Goal: Task Accomplishment & Management: Use online tool/utility

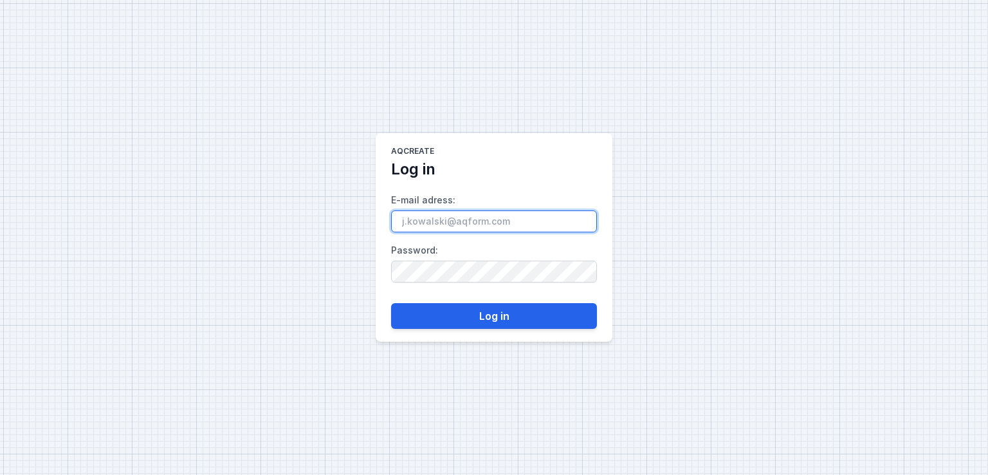
click at [459, 215] on input "E-mail adress :" at bounding box center [494, 221] width 206 height 22
paste input "[EMAIL_ADDRESS][DOMAIN_NAME]"
type input "[EMAIL_ADDRESS][DOMAIN_NAME]"
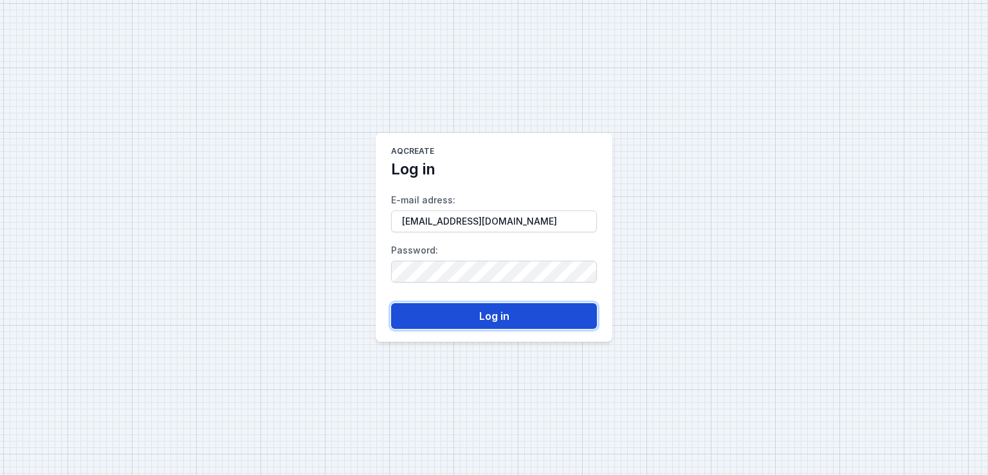
click at [481, 316] on button "Log in" at bounding box center [494, 316] width 206 height 26
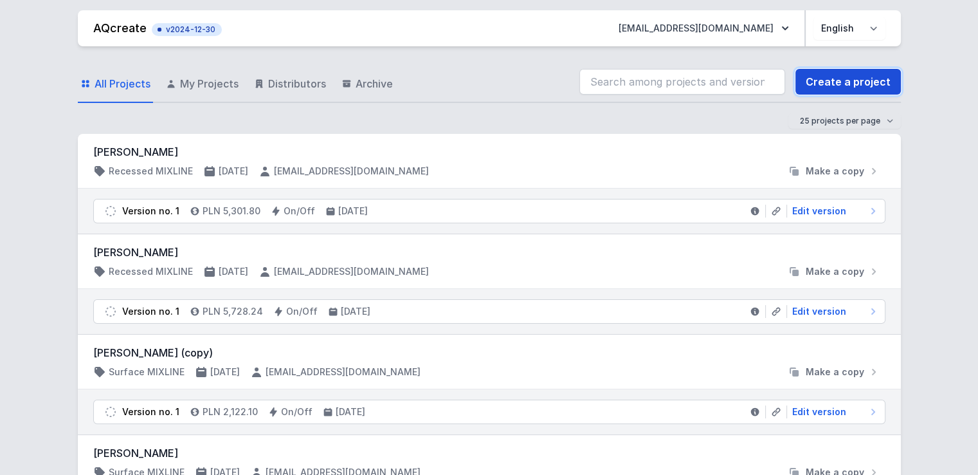
click at [870, 83] on link "Create a project" at bounding box center [848, 82] width 105 height 26
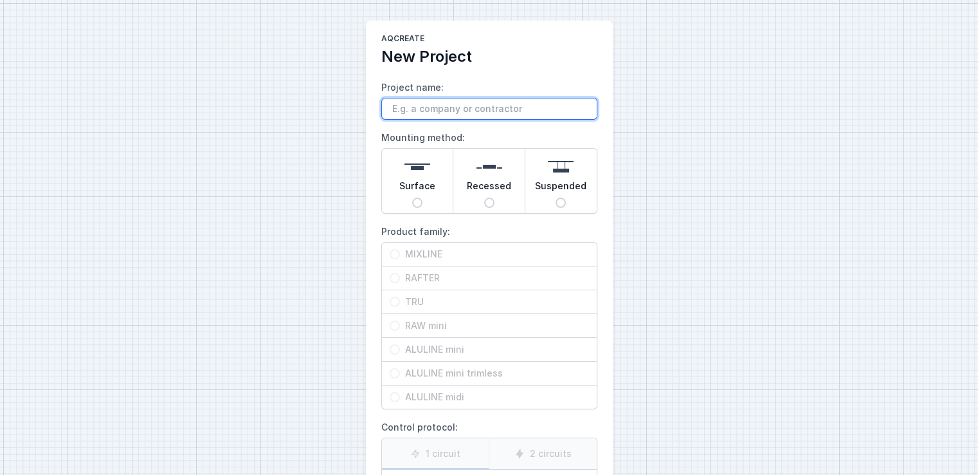
click at [408, 105] on input "Project name:" at bounding box center [489, 109] width 216 height 22
type input "Dr. Light"
click at [412, 194] on span "Surface" at bounding box center [417, 188] width 36 height 18
click at [412, 197] on input "Surface" at bounding box center [417, 202] width 10 height 10
radio input "true"
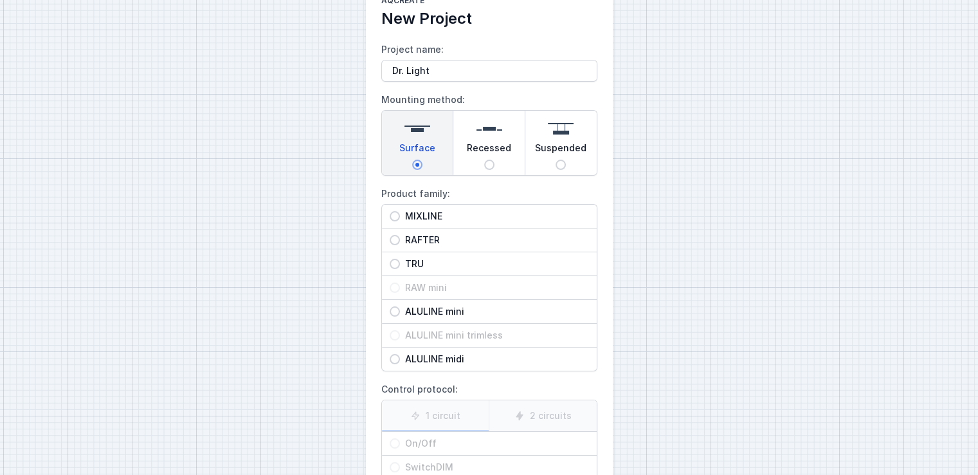
scroll to position [39, 0]
click at [475, 214] on span "MIXLINE" at bounding box center [494, 215] width 189 height 13
click at [400, 214] on input "MIXLINE" at bounding box center [395, 215] width 10 height 10
radio input "true"
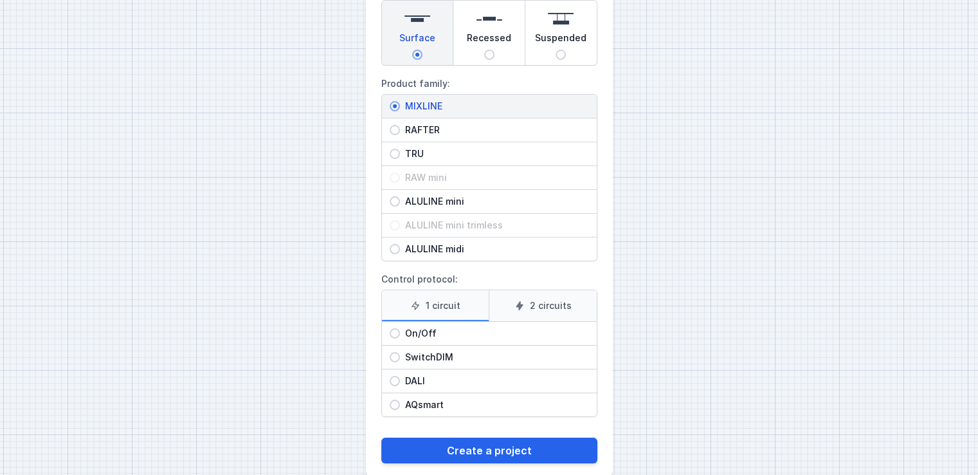
scroll to position [149, 0]
click at [442, 330] on span "On/Off" at bounding box center [494, 331] width 189 height 13
click at [400, 330] on input "On/Off" at bounding box center [395, 332] width 10 height 10
radio input "true"
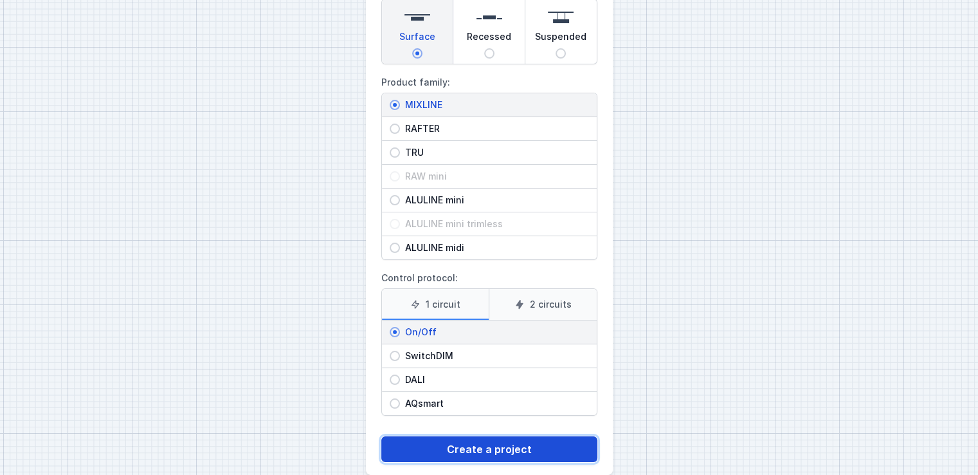
click at [475, 447] on button "Create a project" at bounding box center [489, 449] width 216 height 26
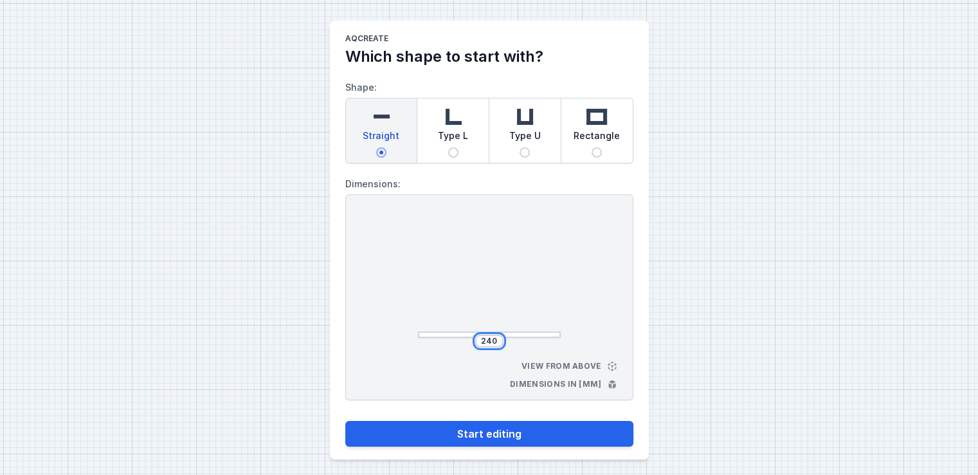
click at [486, 338] on input "240" at bounding box center [489, 341] width 21 height 10
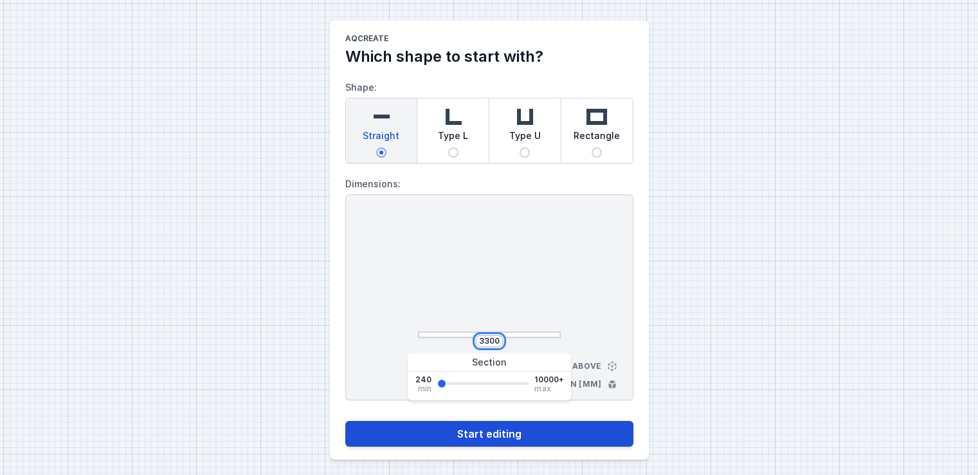
type input "3300"
click at [401, 433] on button "Start editing" at bounding box center [489, 434] width 288 height 26
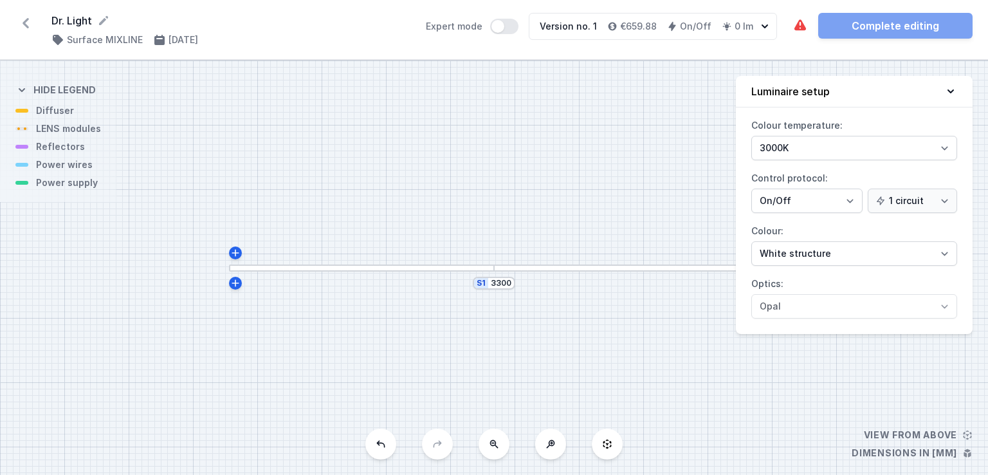
click at [467, 268] on div at bounding box center [362, 267] width 266 height 7
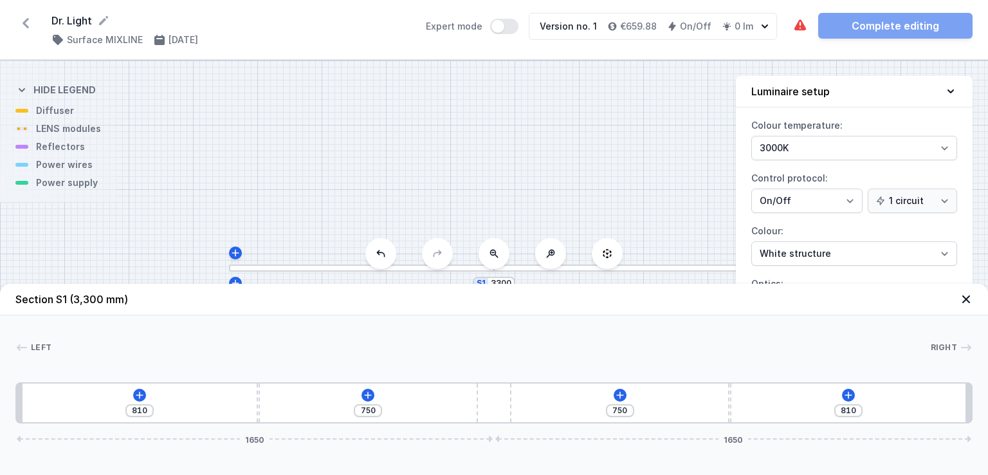
click at [145, 397] on div "810 750 750 810 1650 1650" at bounding box center [493, 402] width 957 height 41
click at [141, 397] on icon at bounding box center [139, 395] width 10 height 10
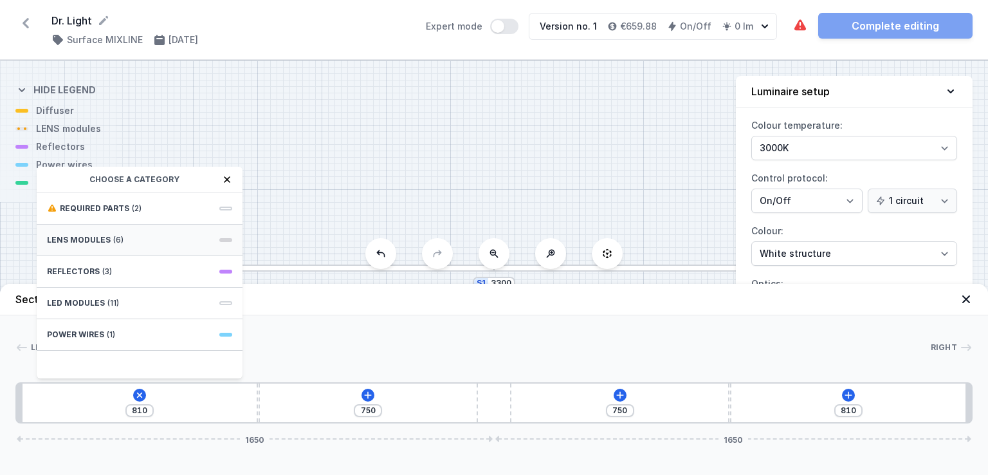
click at [186, 228] on div "LENS modules (6)" at bounding box center [140, 240] width 206 height 32
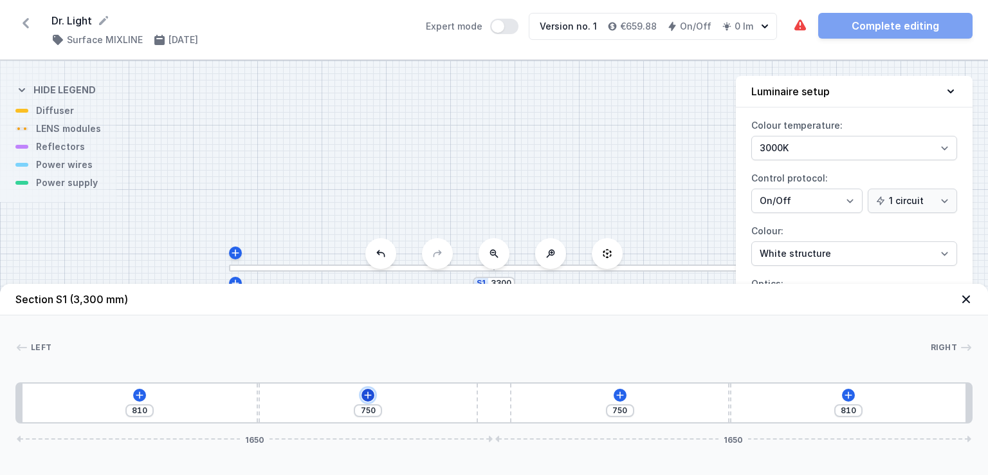
click at [366, 392] on icon at bounding box center [368, 395] width 10 height 10
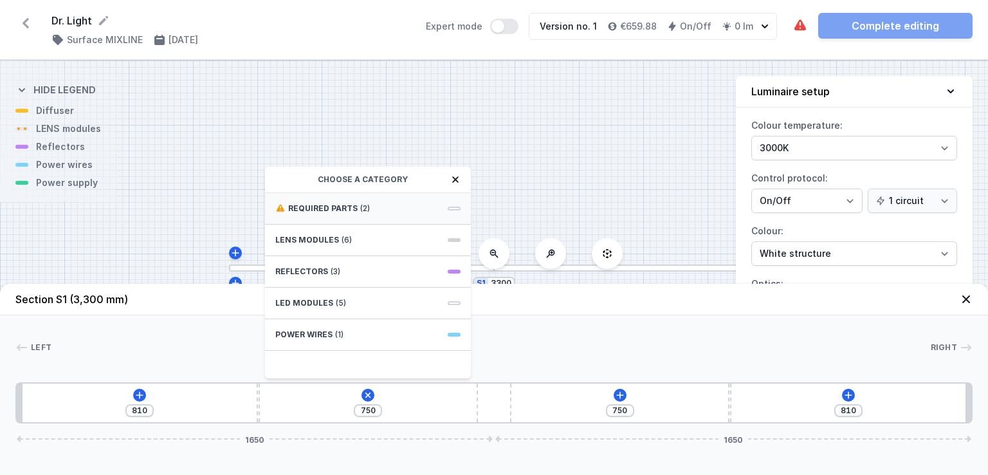
click at [352, 211] on span "Required parts" at bounding box center [322, 208] width 69 height 10
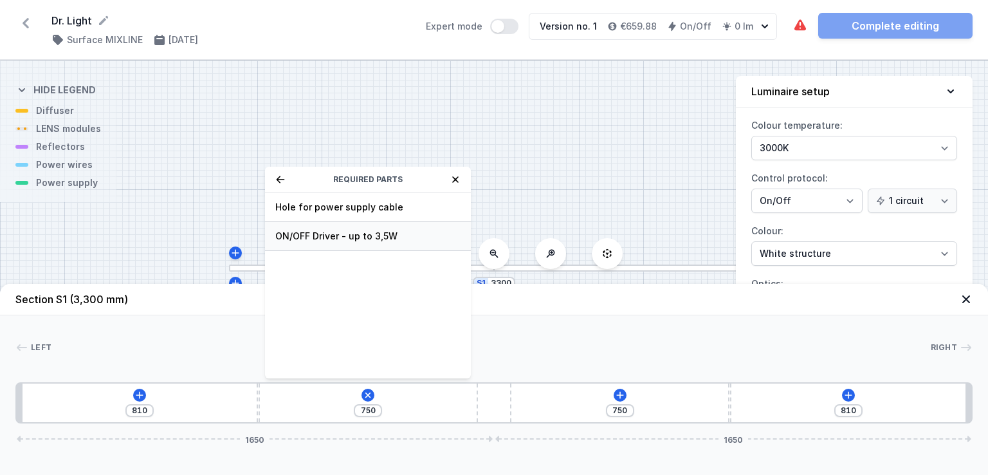
click at [352, 232] on span "ON/OFF Driver - up to 3,5W" at bounding box center [367, 236] width 185 height 13
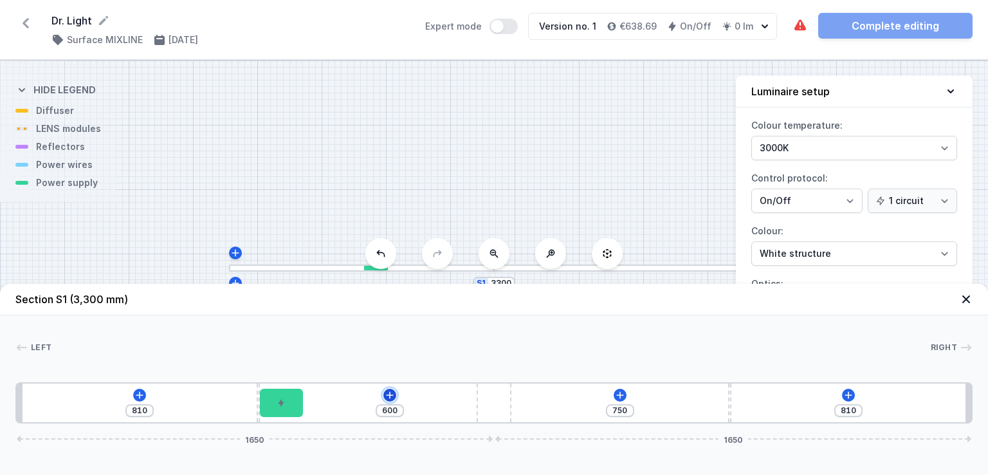
click at [388, 394] on icon at bounding box center [389, 394] width 7 height 7
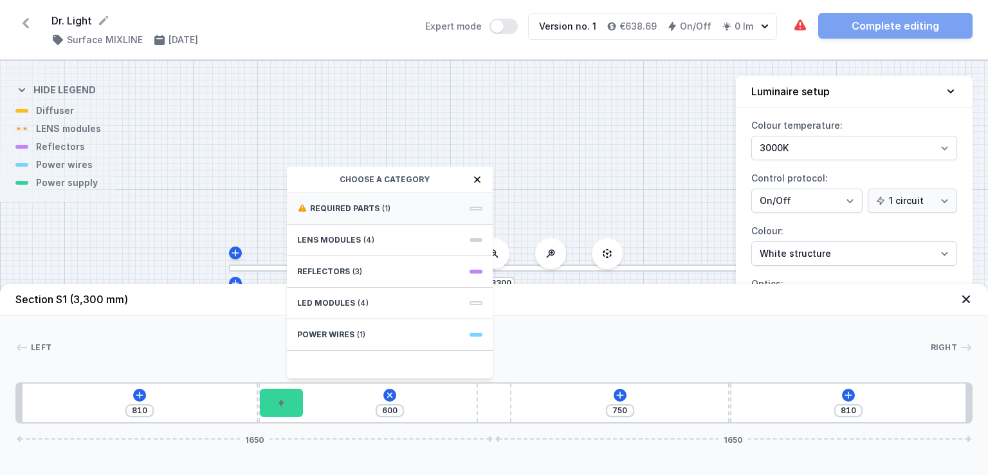
click at [364, 209] on span "Required parts" at bounding box center [344, 208] width 69 height 10
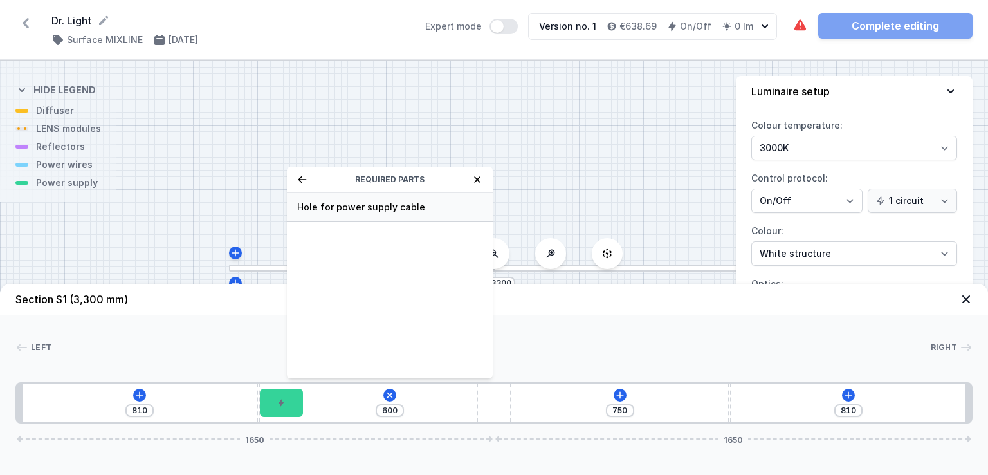
click at [433, 205] on span "Hole for power supply cable" at bounding box center [389, 207] width 185 height 13
type input "530"
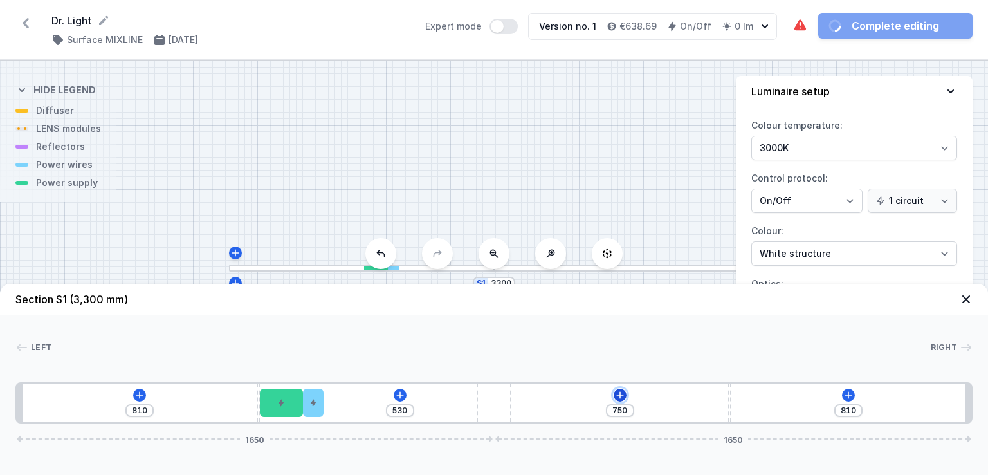
click at [615, 394] on icon at bounding box center [620, 395] width 10 height 10
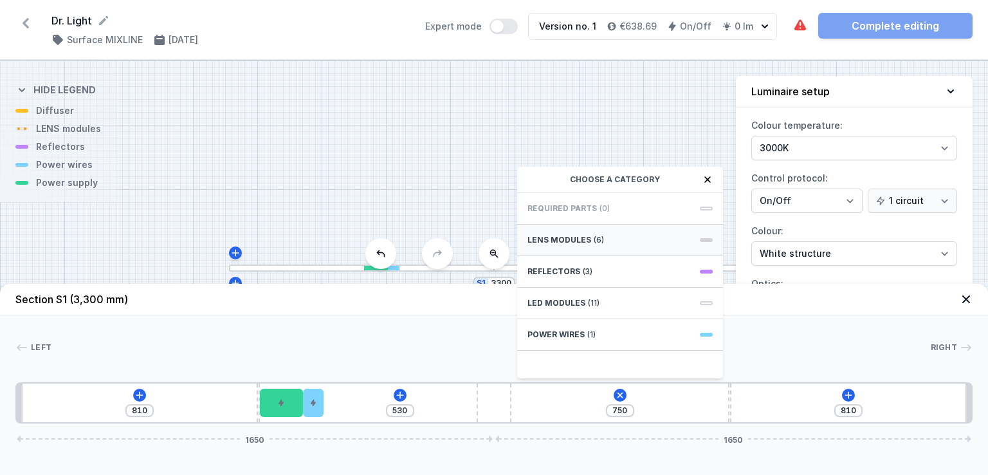
click at [605, 242] on div "LENS modules (6)" at bounding box center [620, 240] width 206 height 32
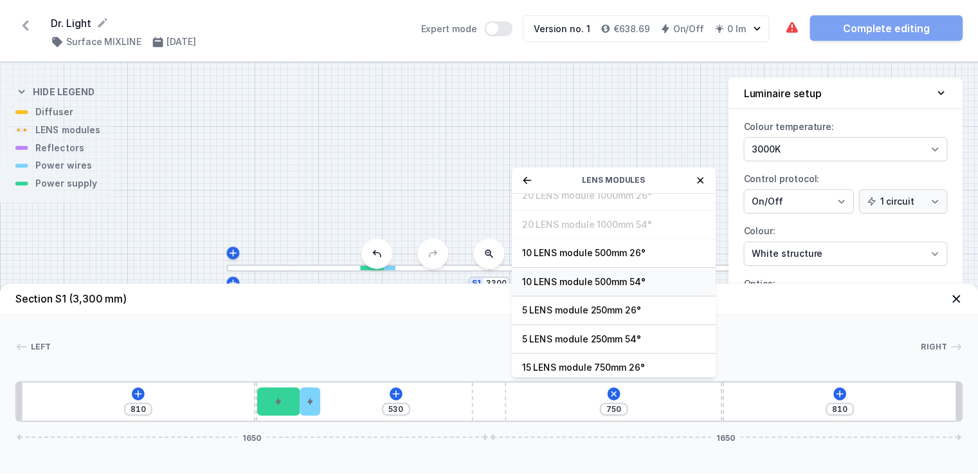
scroll to position [45, 0]
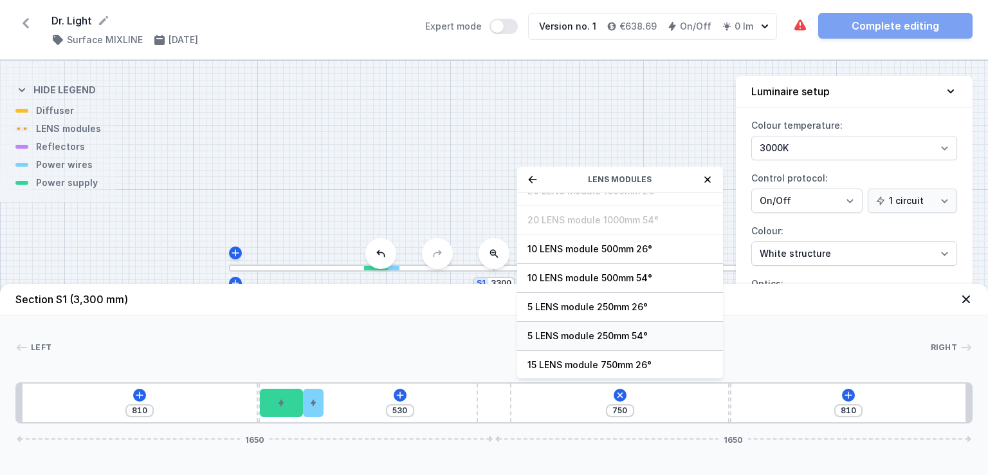
click at [630, 335] on span "5 LENS module 250mm 54°" at bounding box center [619, 335] width 185 height 13
type input "500"
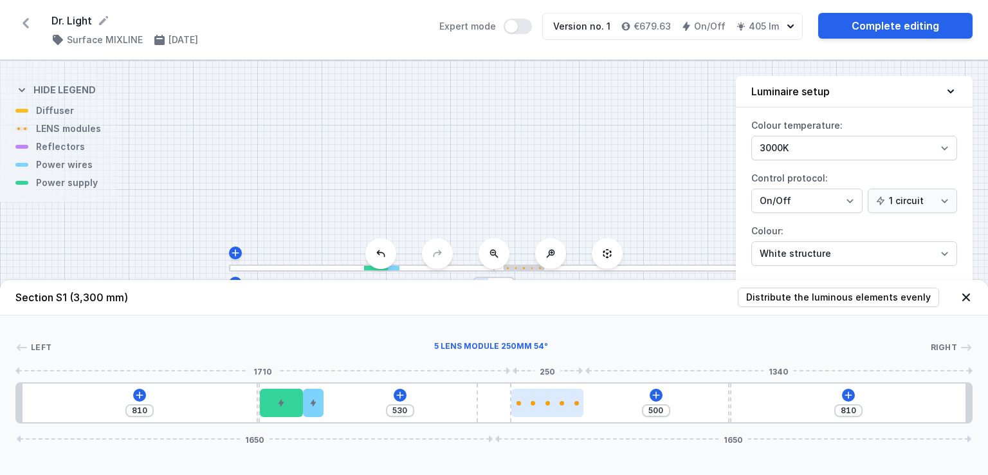
click at [552, 407] on div at bounding box center [547, 402] width 72 height 28
select select "1516"
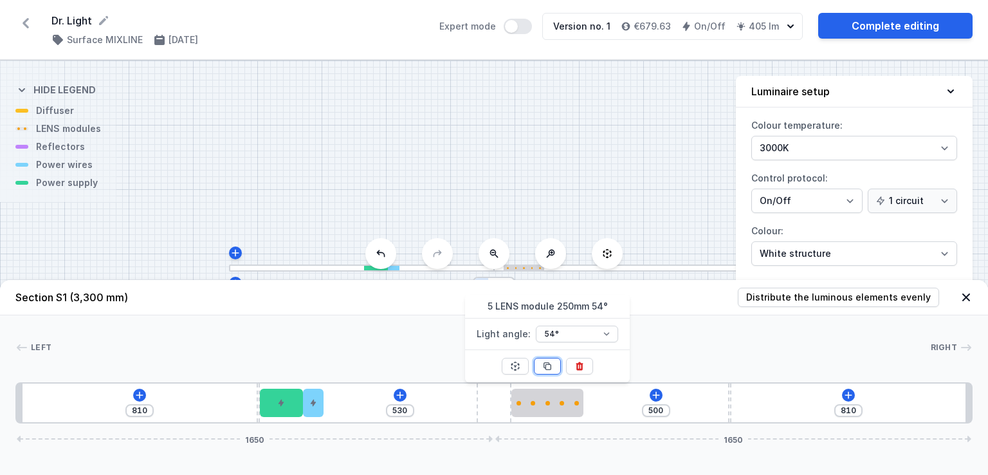
click at [552, 363] on icon at bounding box center [547, 366] width 10 height 10
type input "250"
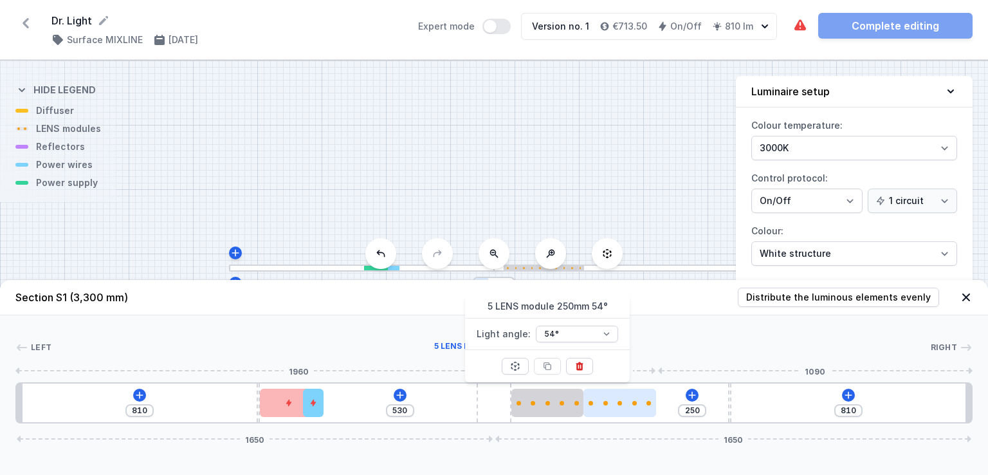
click at [605, 410] on div at bounding box center [619, 402] width 72 height 28
select select "1516"
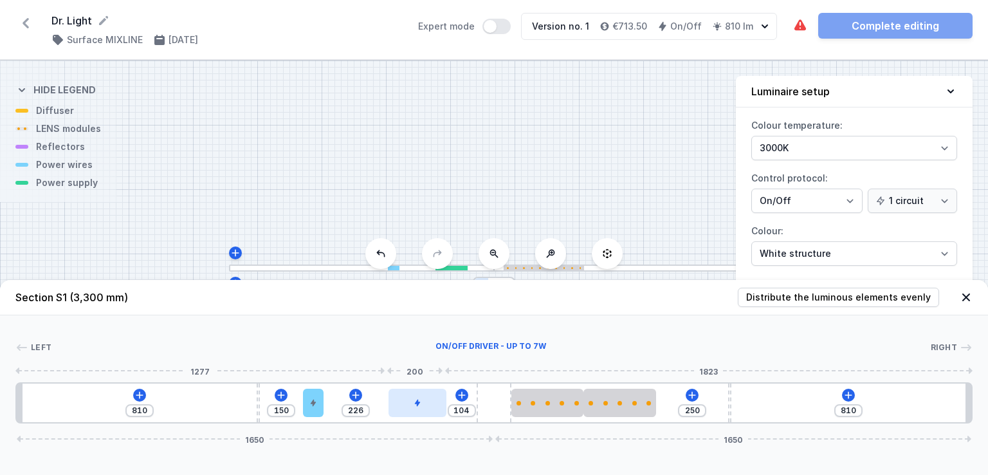
type input "93"
type input "237"
type input "84"
type input "246"
type input "75"
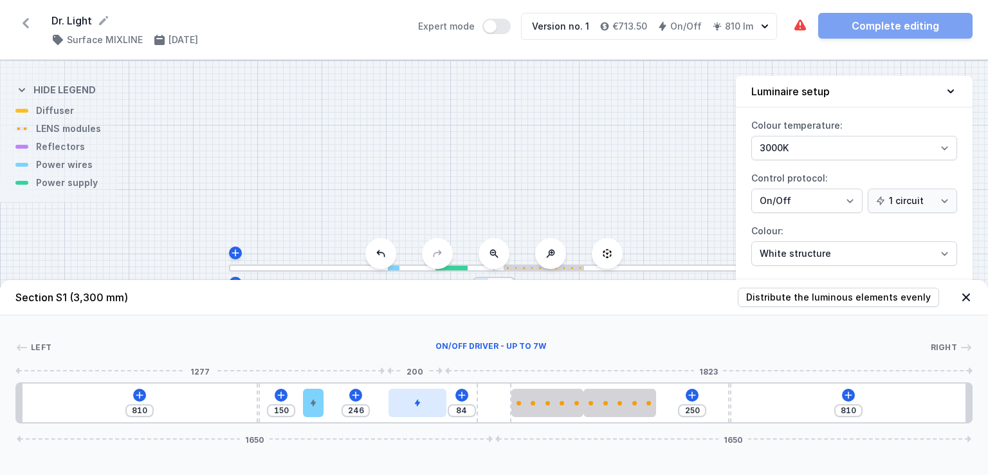
type input "255"
type input "60"
type input "270"
type input "51"
type input "279"
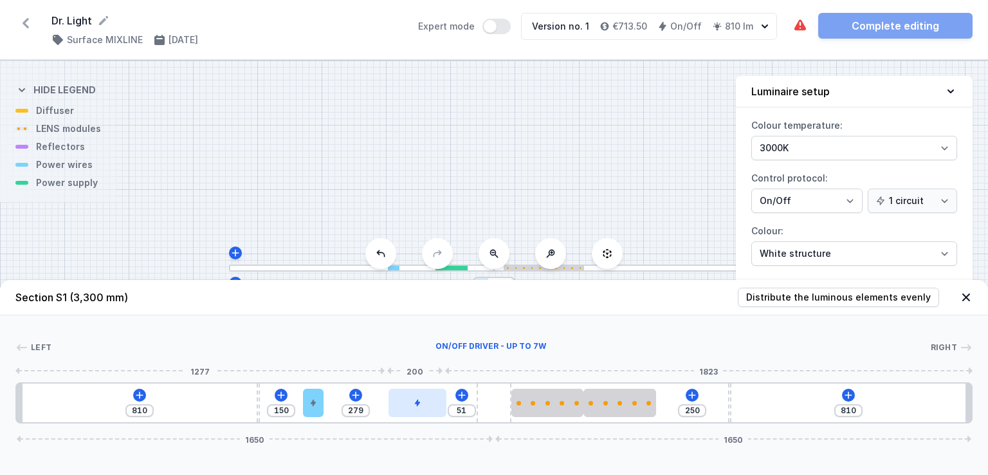
type input "49"
type input "281"
type input "45"
type input "285"
type input "42"
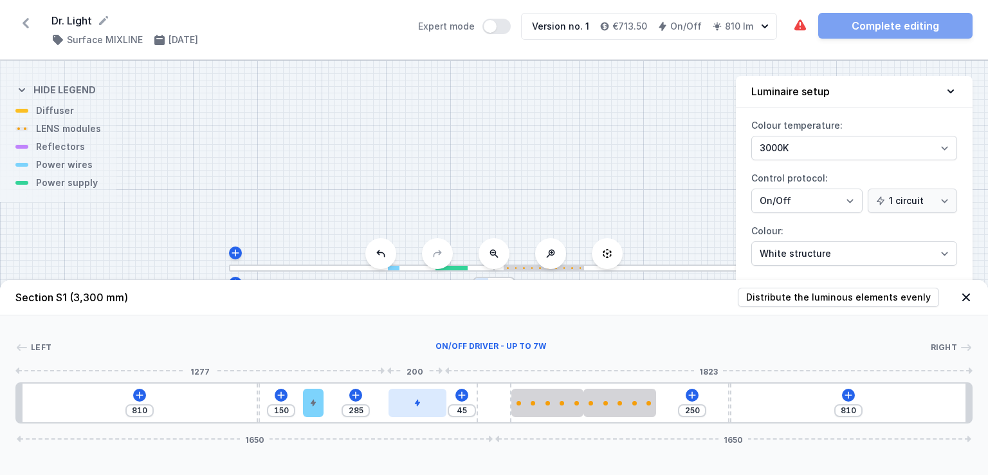
type input "288"
drag, startPoint x: 268, startPoint y: 394, endPoint x: 414, endPoint y: 415, distance: 148.3
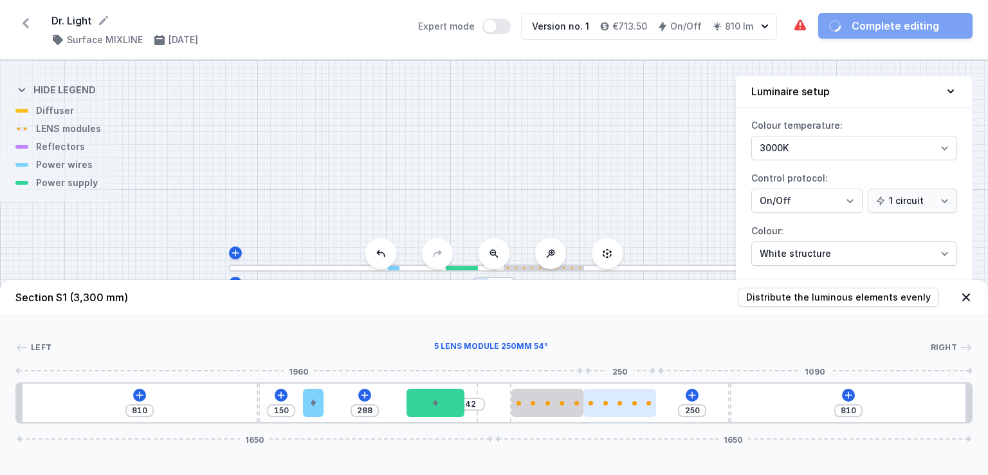
click at [615, 406] on div at bounding box center [619, 402] width 72 height 28
select select "1516"
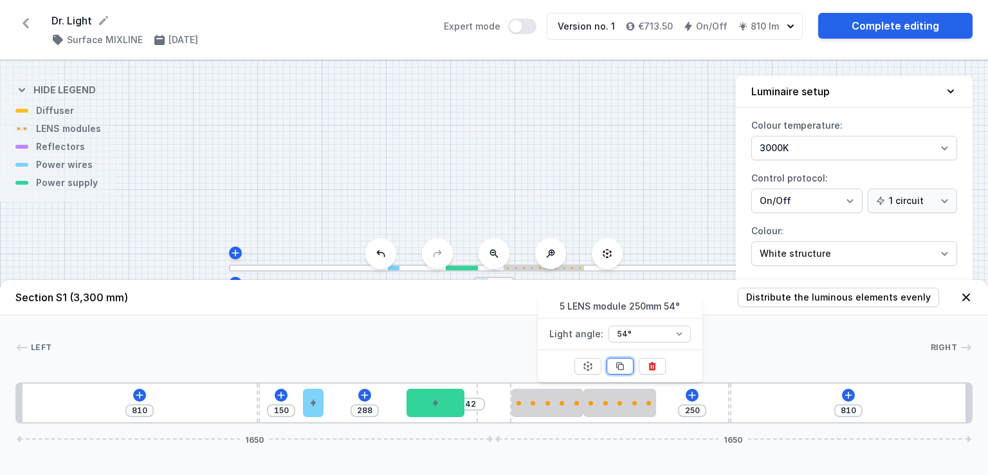
click at [617, 366] on icon at bounding box center [620, 366] width 10 height 10
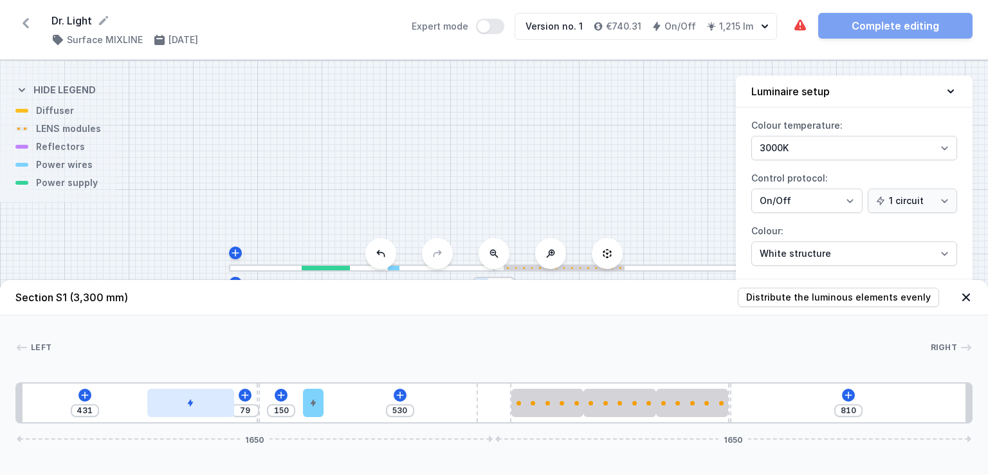
type input "97"
type input "413"
type input "108"
type input "402"
type input "125"
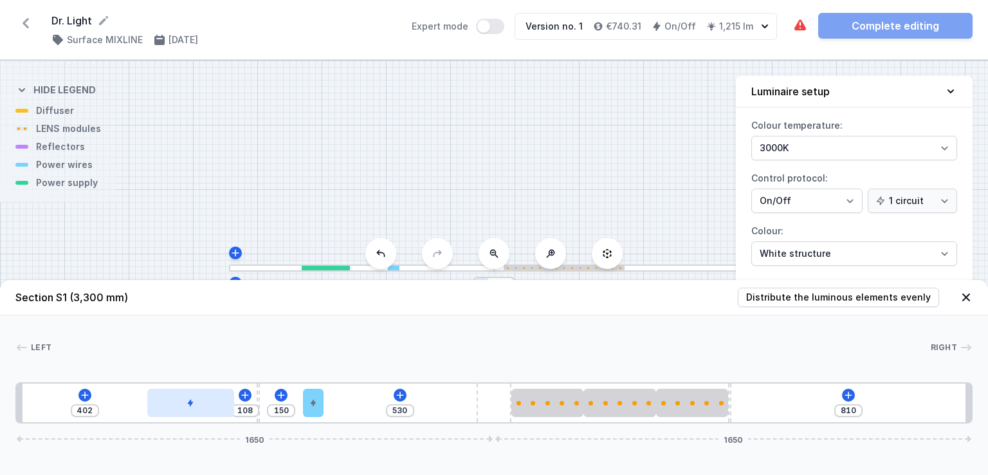
type input "385"
type input "141"
type input "369"
type input "156"
type input "354"
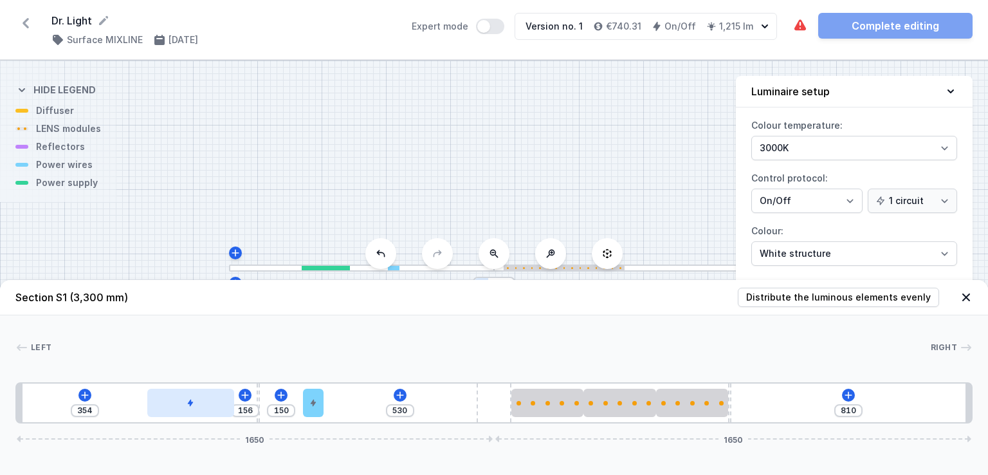
type input "171"
type input "339"
type input "182"
type input "328"
type input "187"
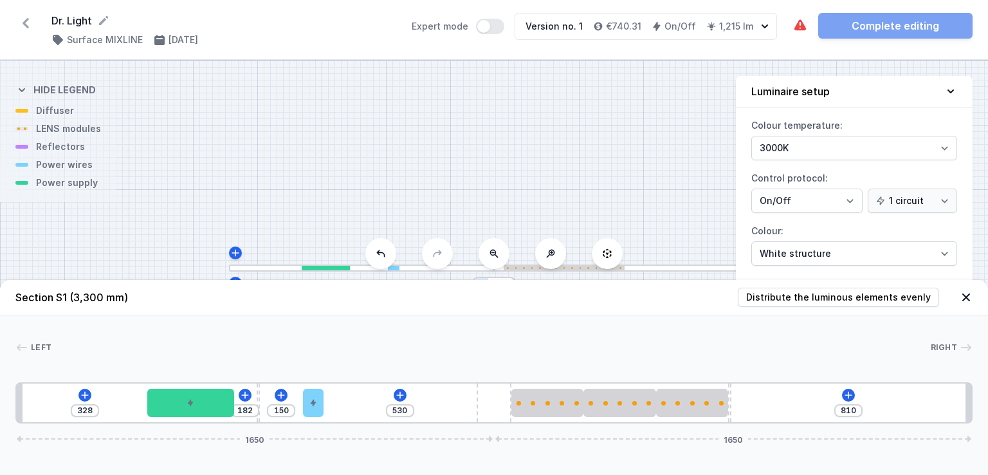
type input "323"
type input "196"
type input "314"
type input "204"
type input "306"
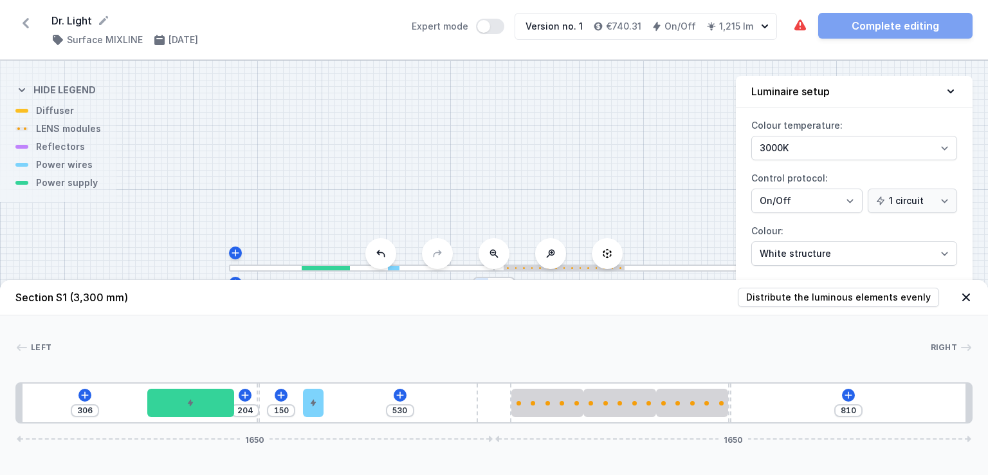
type input "215"
type input "295"
type input "226"
type input "284"
type input "228"
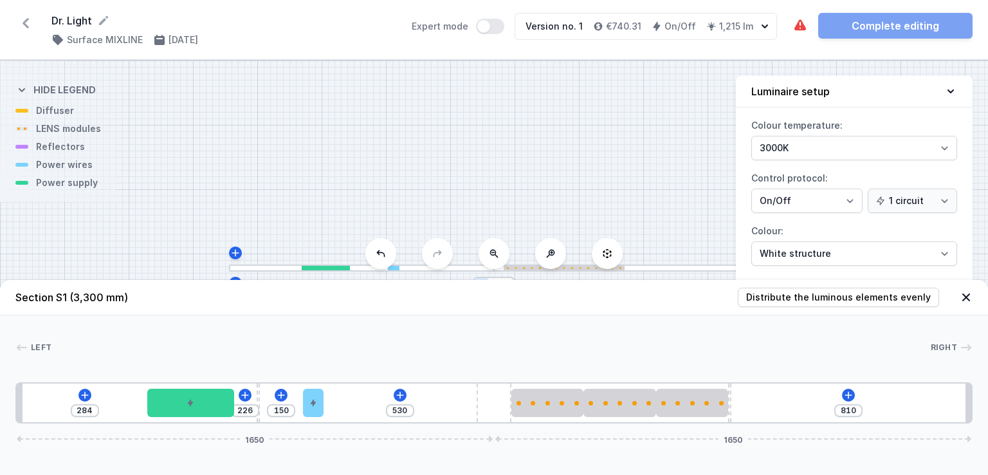
type input "282"
type input "231"
type input "279"
type input "237"
type input "273"
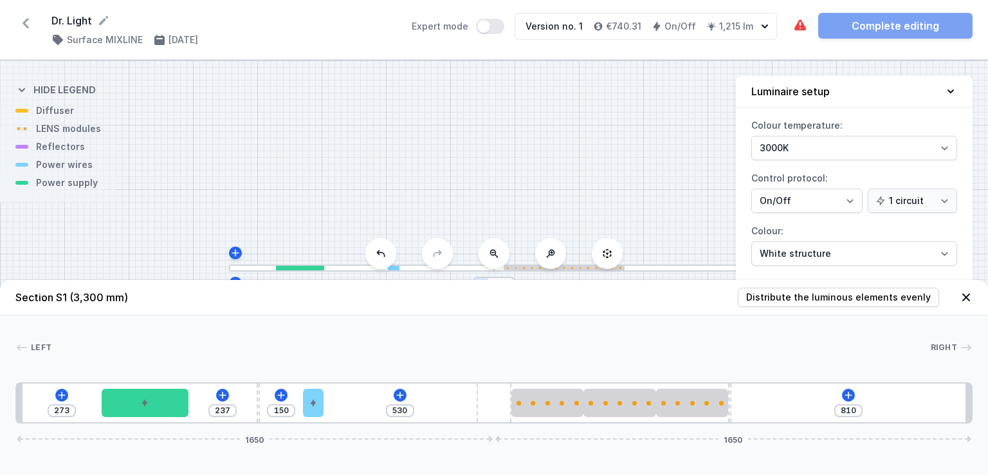
type input "266"
type input "244"
type input "305"
type input "205"
type input "327"
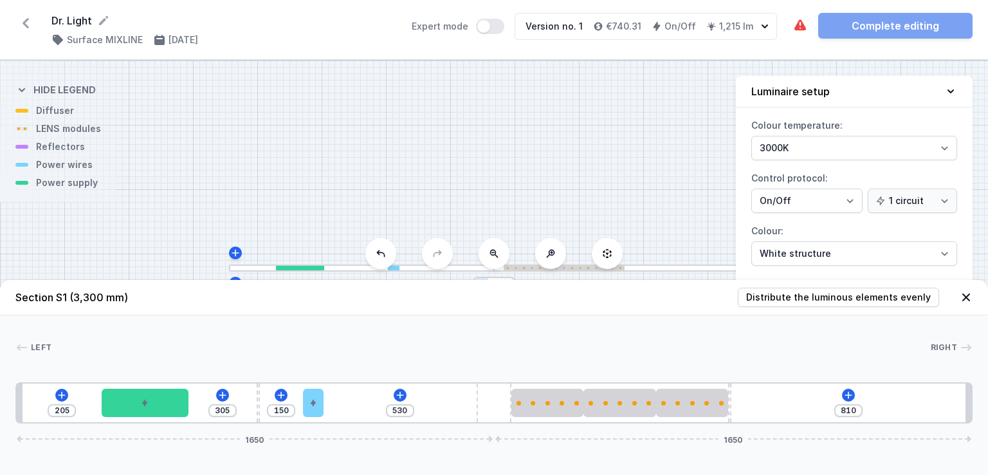
type input "183"
type input "342"
type input "168"
type input "362"
type input "148"
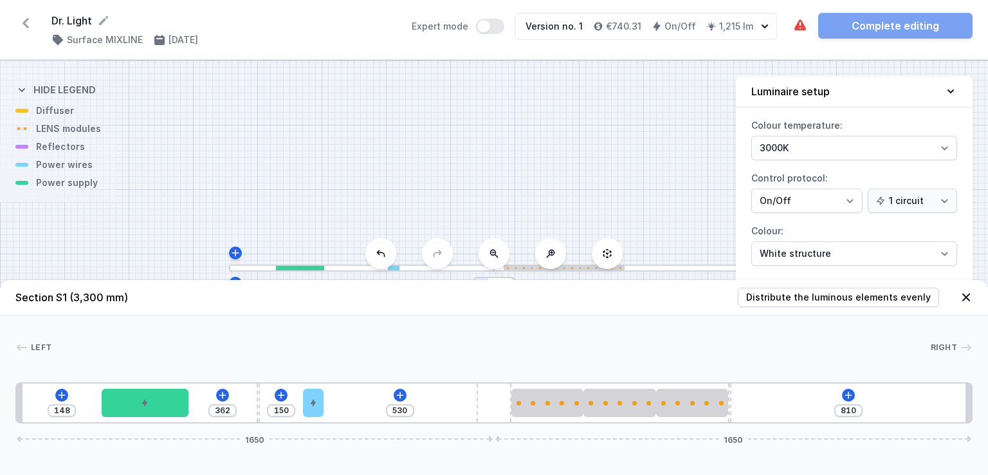
type input "375"
type input "135"
type input "386"
type input "124"
type input "395"
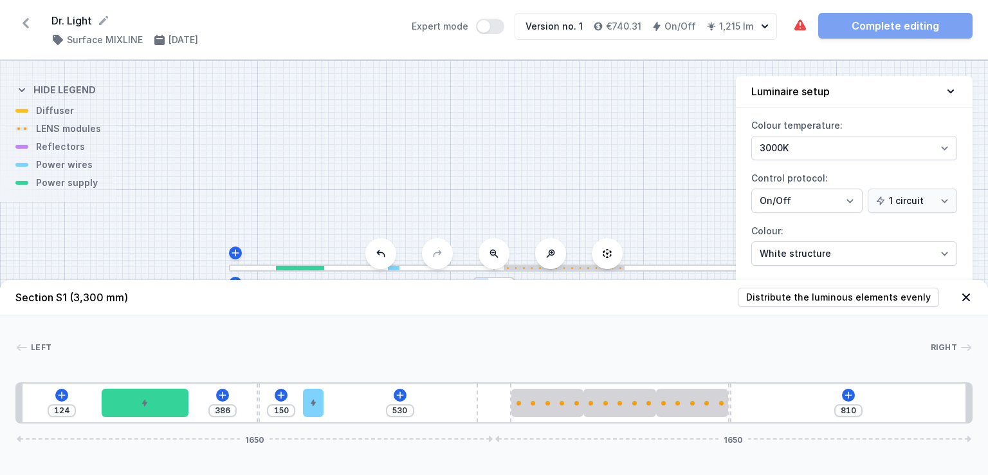
type input "115"
type input "399"
type input "111"
type input "402"
type input "108"
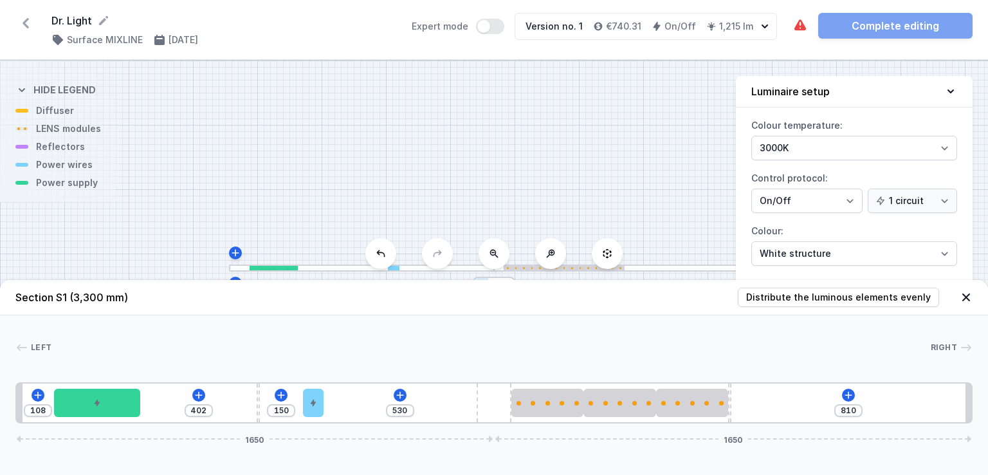
type input "406"
type input "104"
type input "408"
type input "102"
drag, startPoint x: 475, startPoint y: 410, endPoint x: 115, endPoint y: 384, distance: 361.1
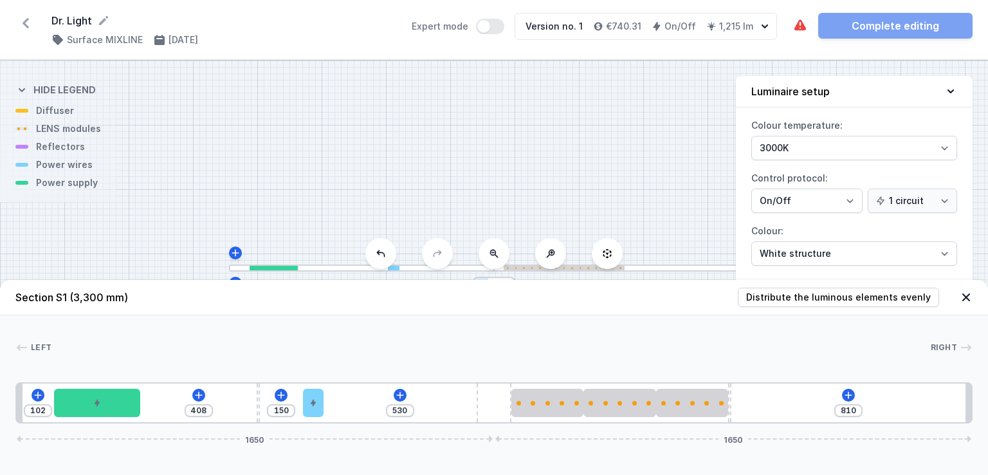
click at [115, 384] on div "102 408 150 530 810 1650 1650" at bounding box center [493, 402] width 957 height 41
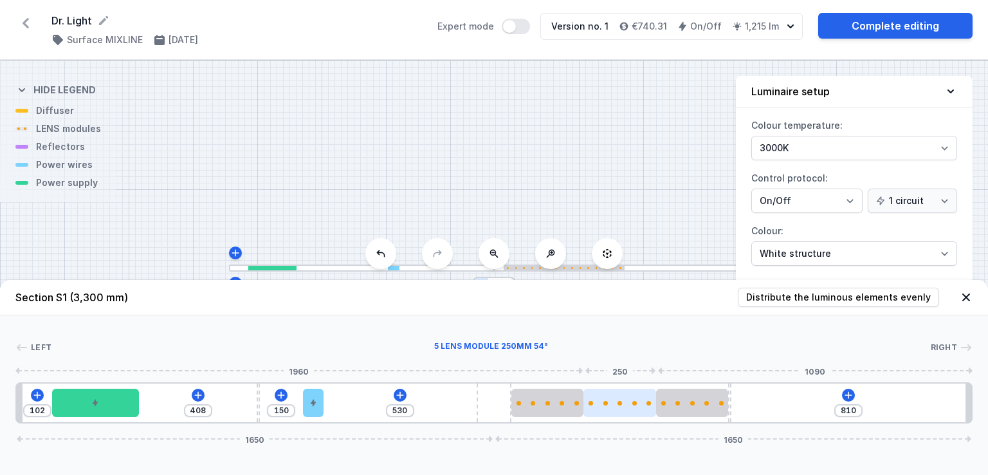
click at [614, 398] on div at bounding box center [619, 402] width 72 height 28
select select "1516"
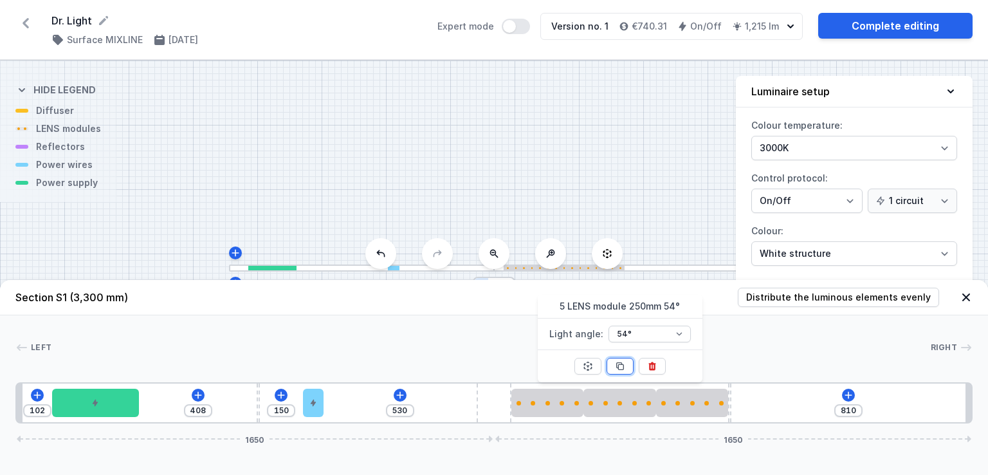
click at [623, 363] on icon at bounding box center [620, 366] width 10 height 10
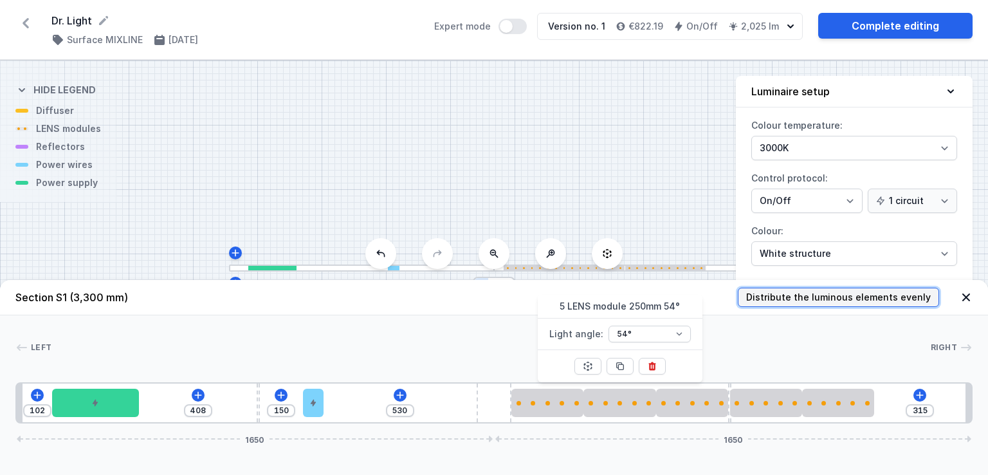
click at [900, 293] on span "Distribute the luminous elements evenly" at bounding box center [838, 297] width 185 height 13
type input "320"
type input "238"
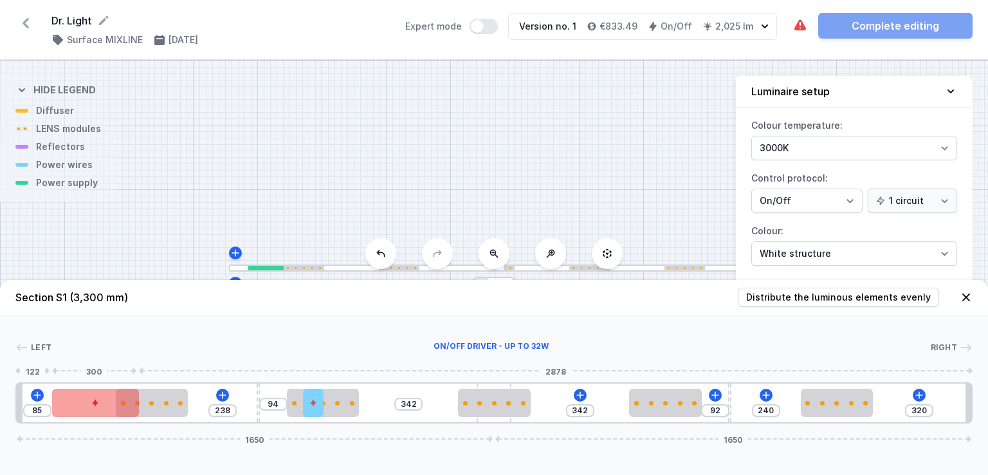
type input "83"
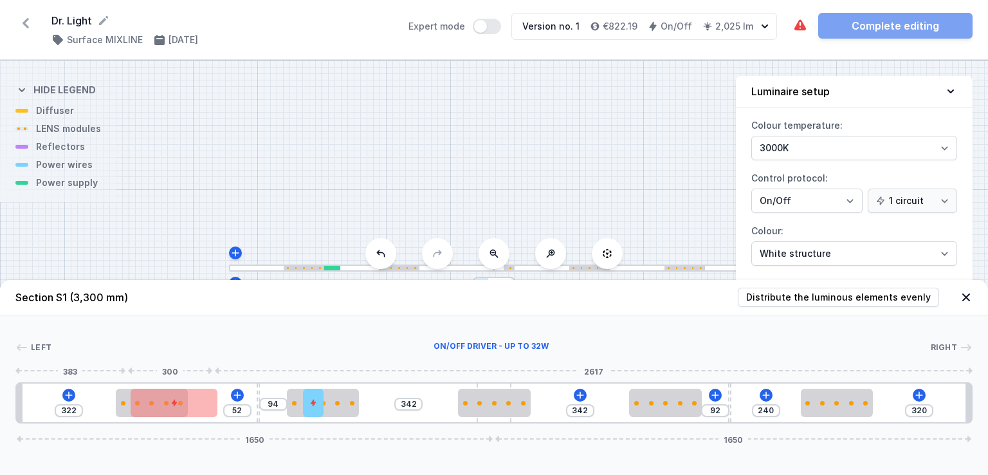
type input "41"
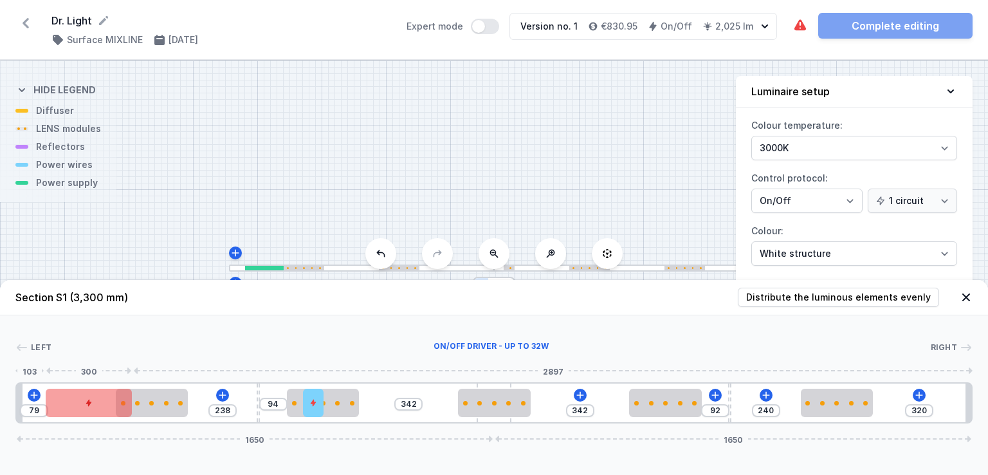
type input "74"
type input "263"
type input "214"
type input "296"
type input "201"
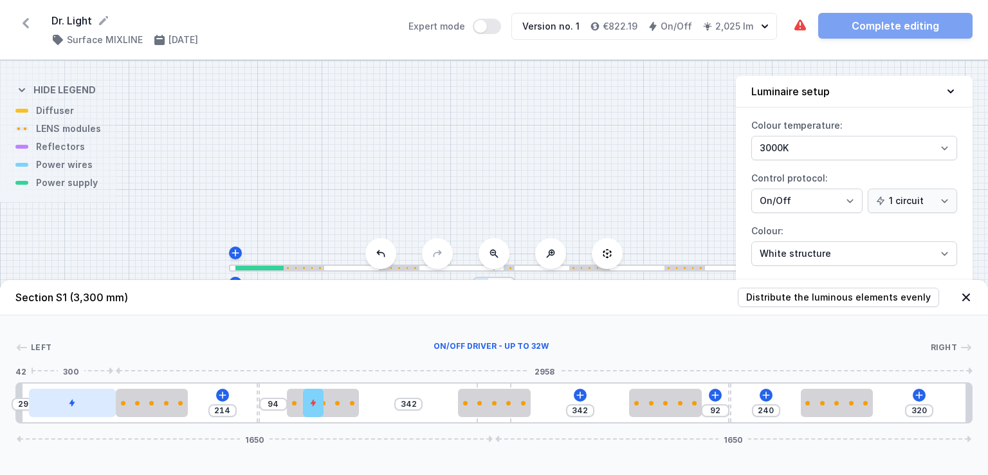
type input "309"
type input "195"
type input "315"
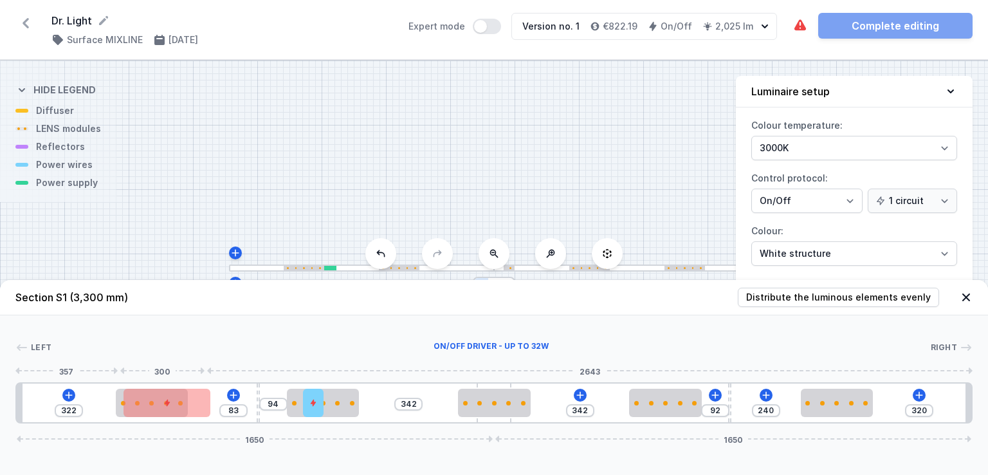
type input "68"
type input "42"
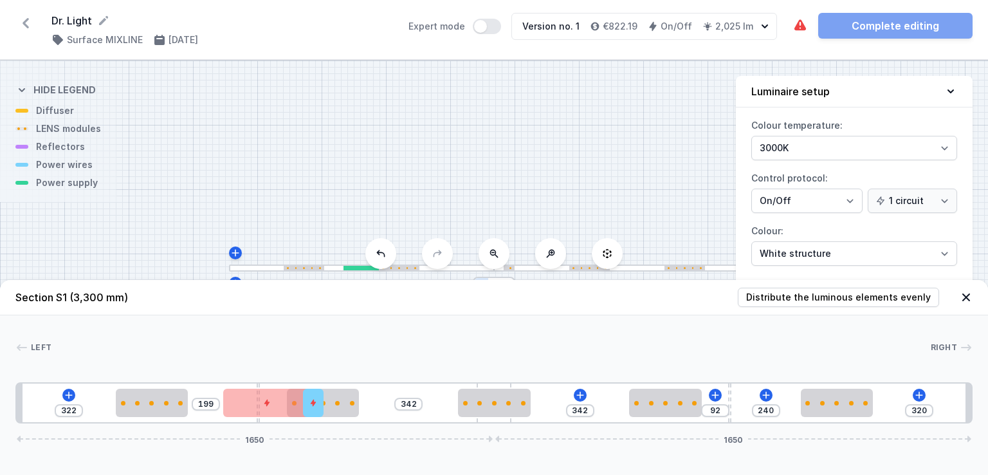
type input "203"
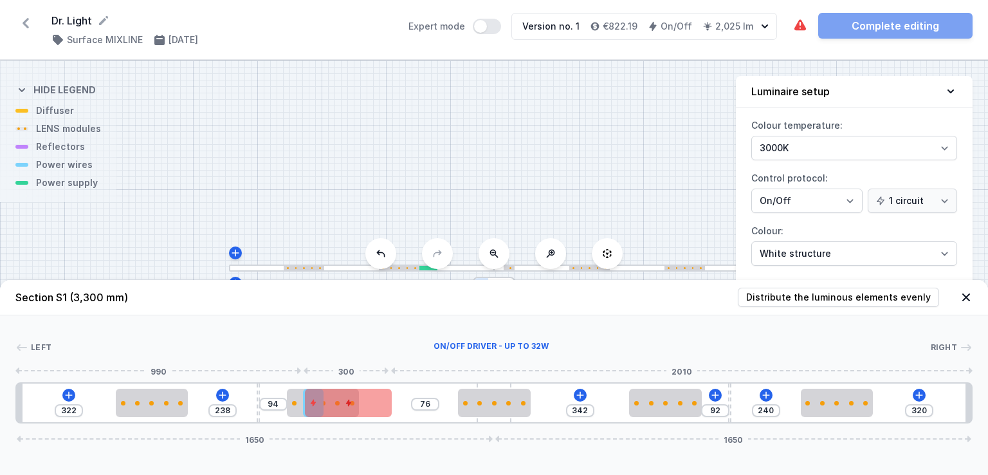
type input "42"
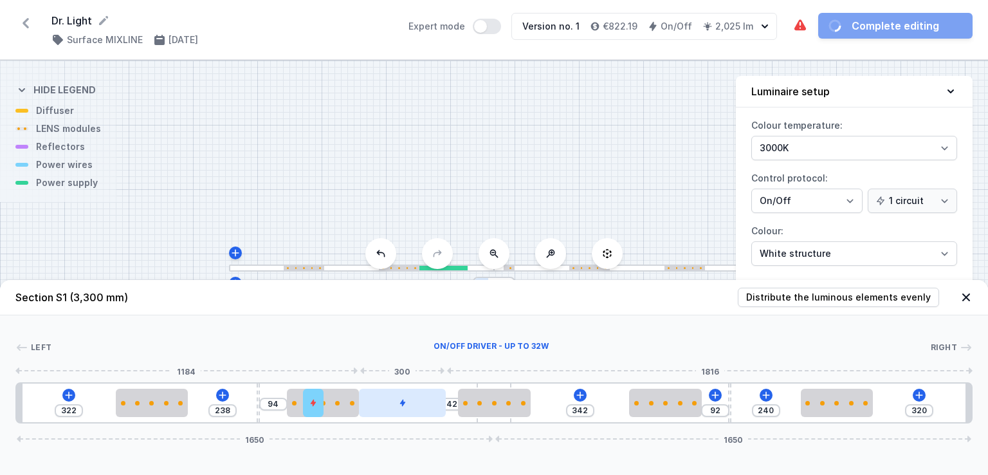
drag, startPoint x: 83, startPoint y: 407, endPoint x: 405, endPoint y: 407, distance: 322.2
click at [505, 382] on div "322 238 94 42 342 92 240 320 1650 1650" at bounding box center [493, 402] width 957 height 41
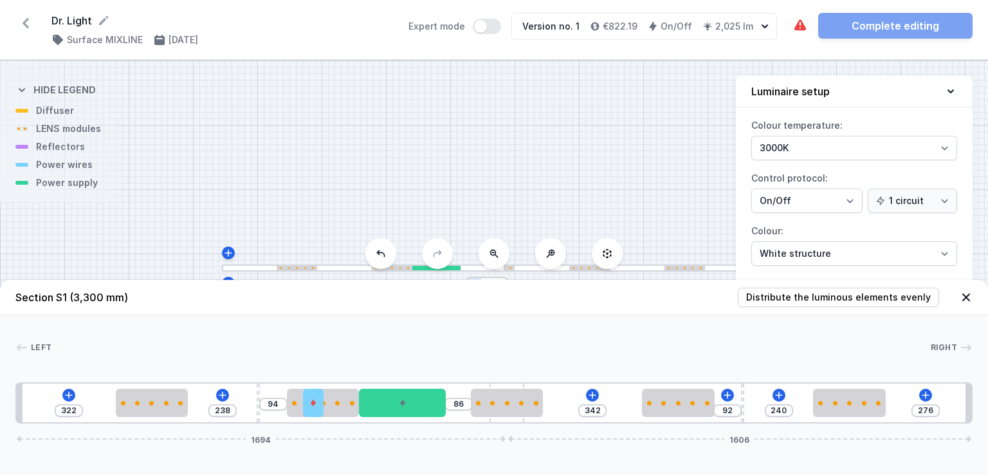
type input "269"
type input "93"
type input "265"
type input "97"
type input "262"
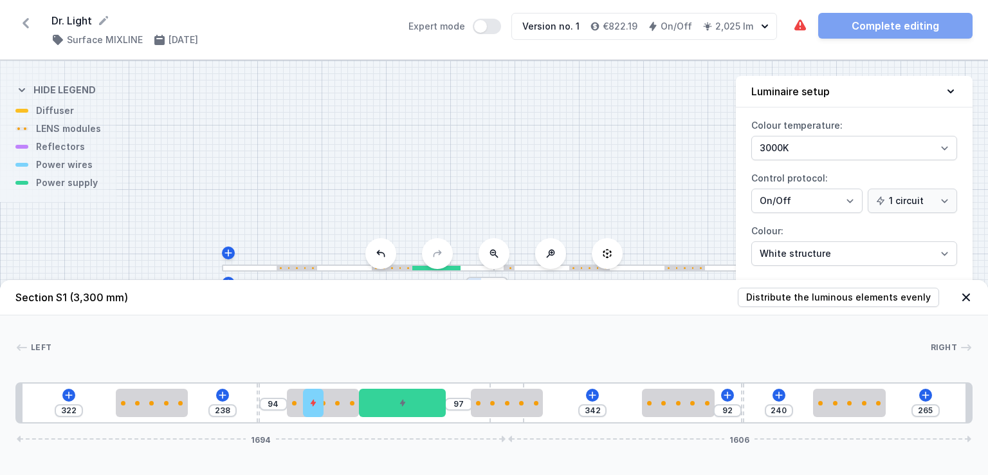
type input "100"
type input "256"
type input "106"
type input "254"
type input "108"
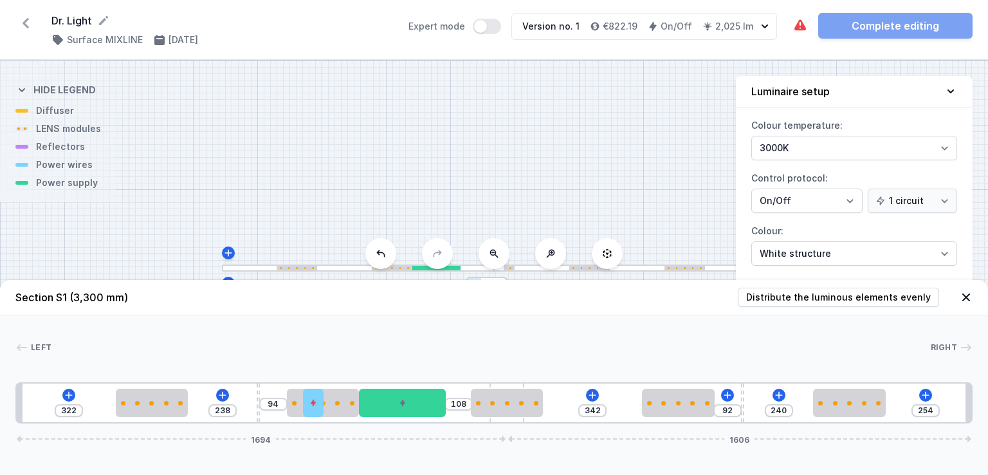
type input "249"
type input "113"
type input "247"
type input "115"
type input "243"
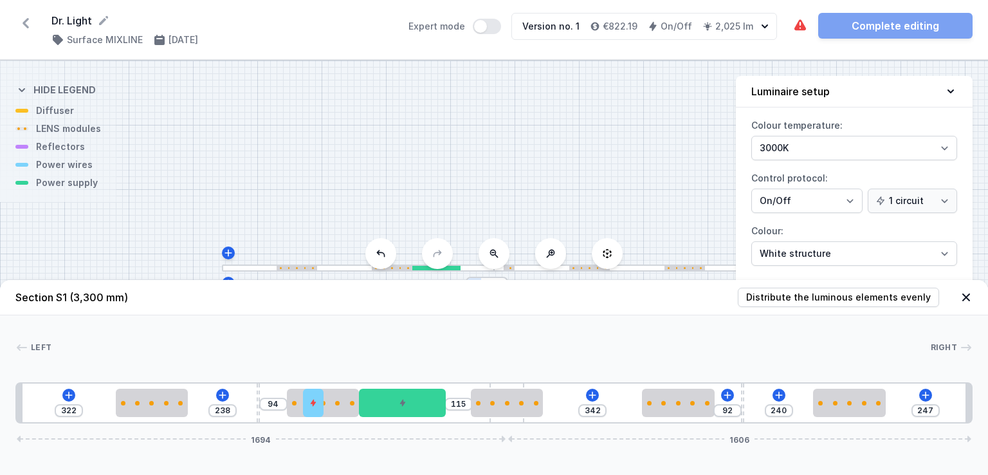
type input "119"
type input "238"
type input "124"
type input "236"
type input "126"
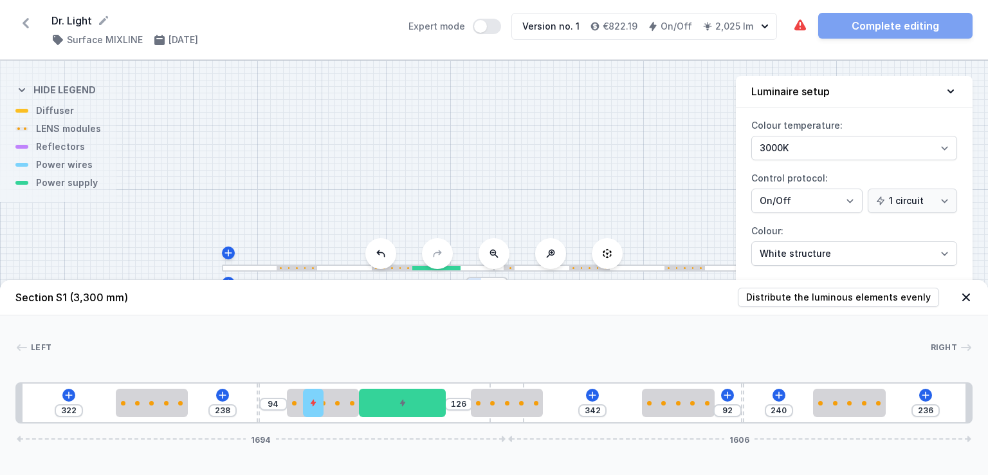
type input "234"
type input "128"
type input "230"
type input "132"
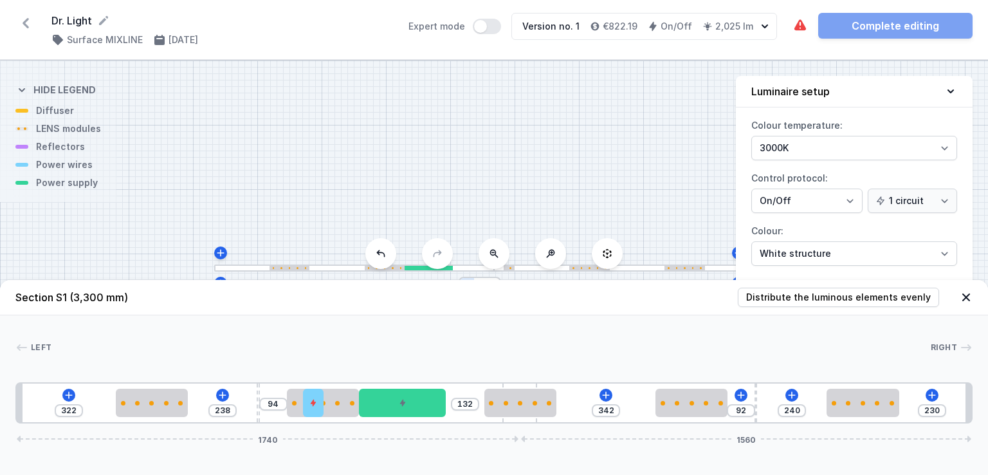
type input "227"
type input "135"
type input "225"
type input "137"
type input "223"
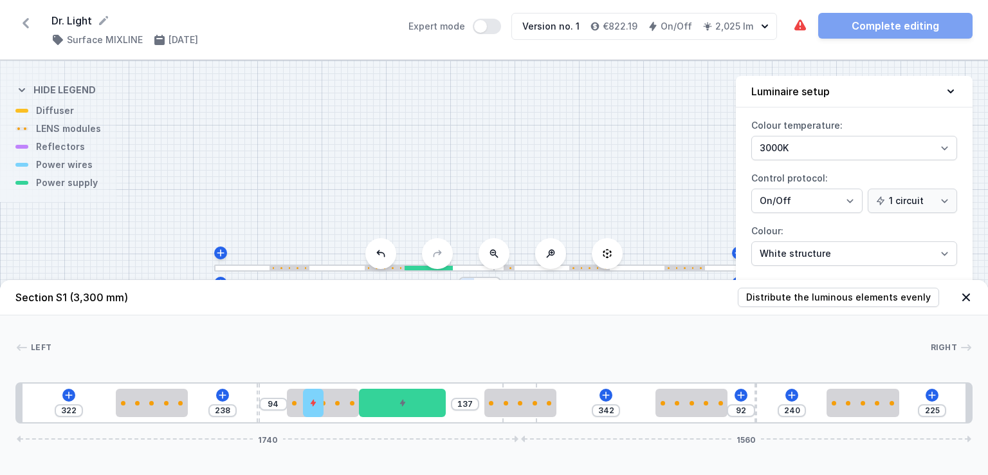
type input "139"
type input "221"
type input "141"
type input "219"
type input "143"
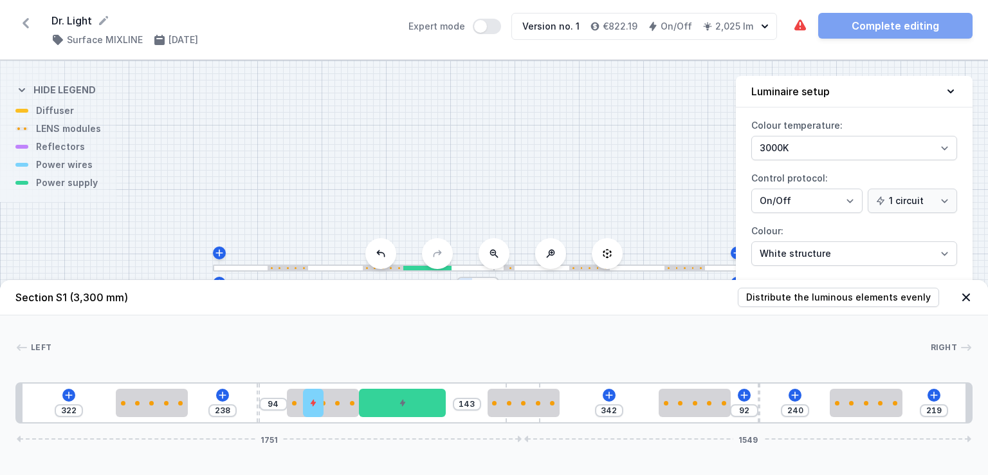
drag, startPoint x: 505, startPoint y: 384, endPoint x: 559, endPoint y: 376, distance: 54.6
click at [559, 376] on div "Left Right 1 2 3 4 2 5 6 2 2 3 2 1 322 238 94 143 342 92 240 219 1751 1549 342 …" at bounding box center [494, 369] width 988 height 108
type input "301"
type input "61"
type input "294"
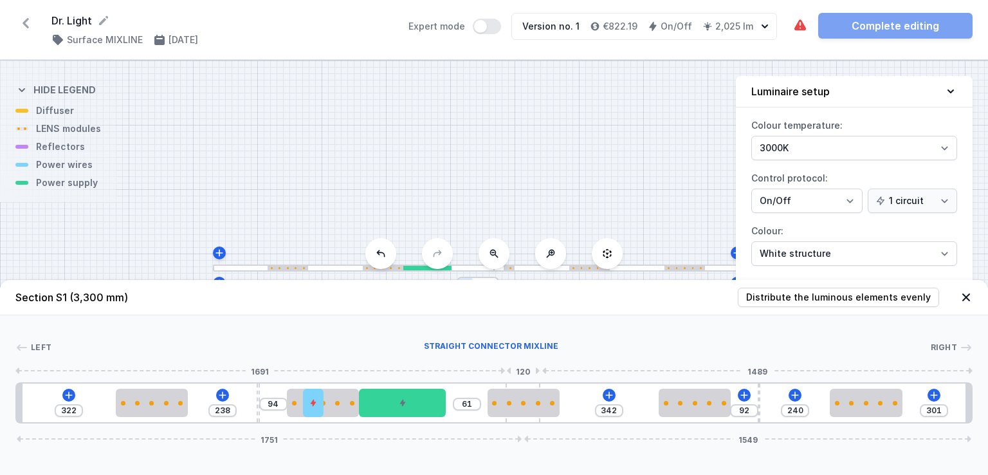
type input "68"
type input "286"
type input "76"
type input "272"
type input "90"
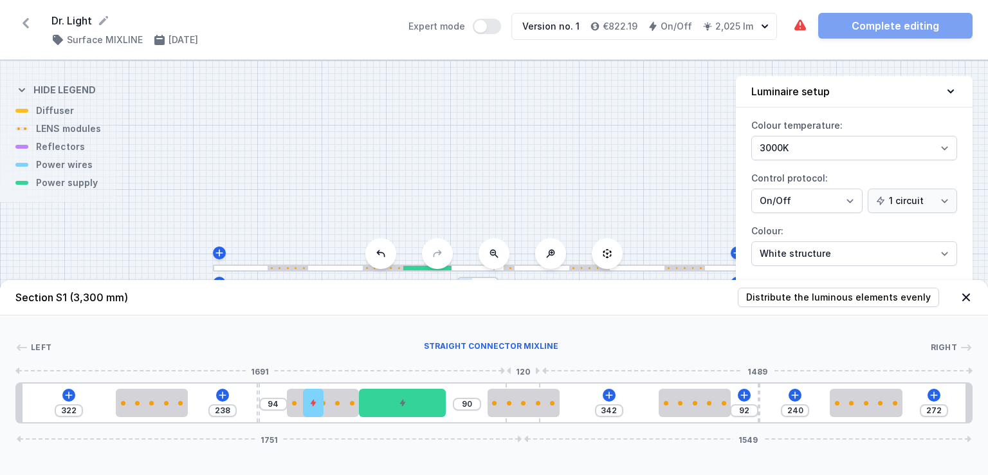
type input "266"
type input "96"
type input "259"
type input "103"
type input "253"
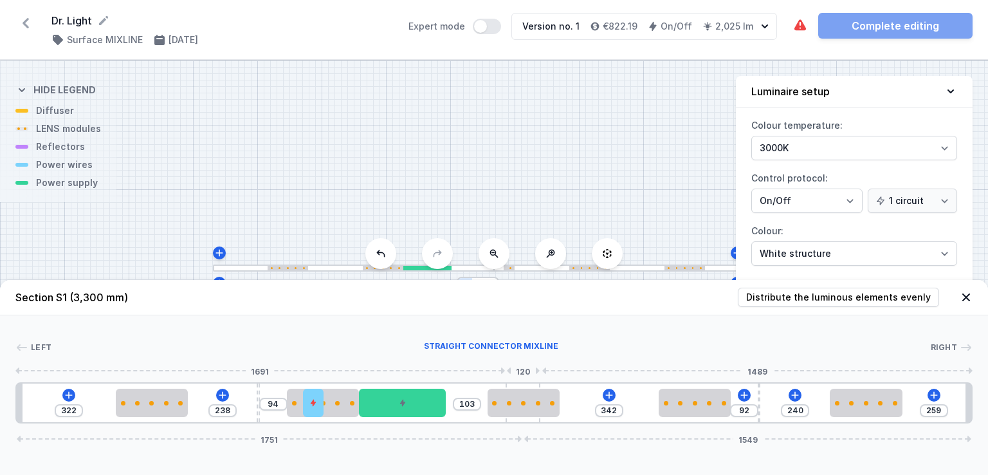
type input "109"
type input "251"
type input "111"
type input "246"
type input "116"
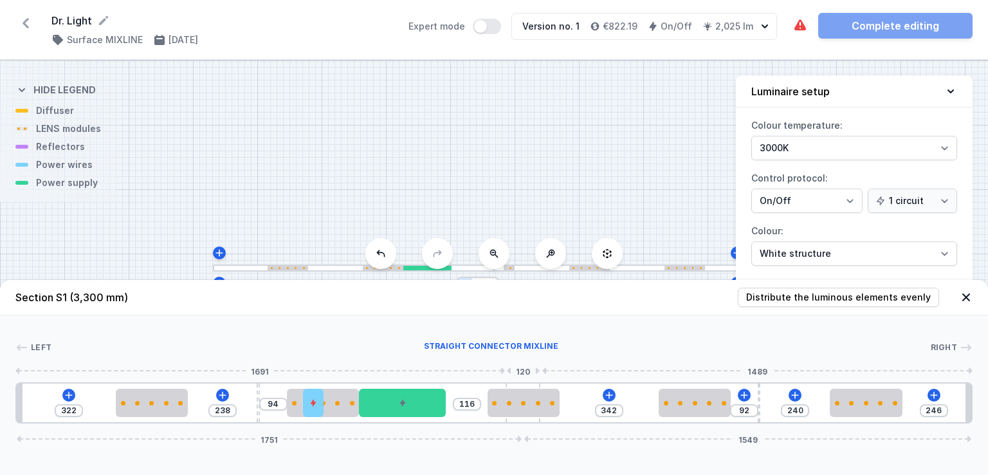
type input "244"
type input "118"
type input "242"
type input "120"
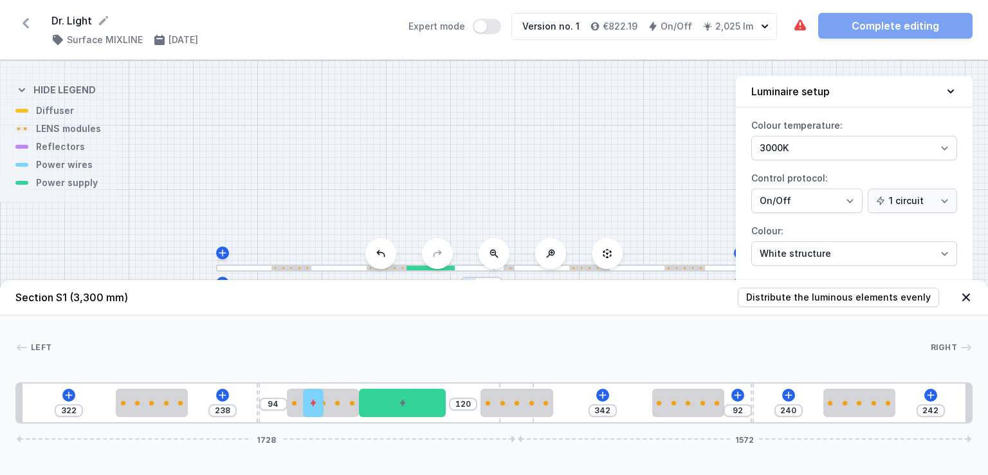
type input "240"
type input "122"
type input "237"
type input "125"
drag, startPoint x: 529, startPoint y: 383, endPoint x: 548, endPoint y: 381, distance: 19.5
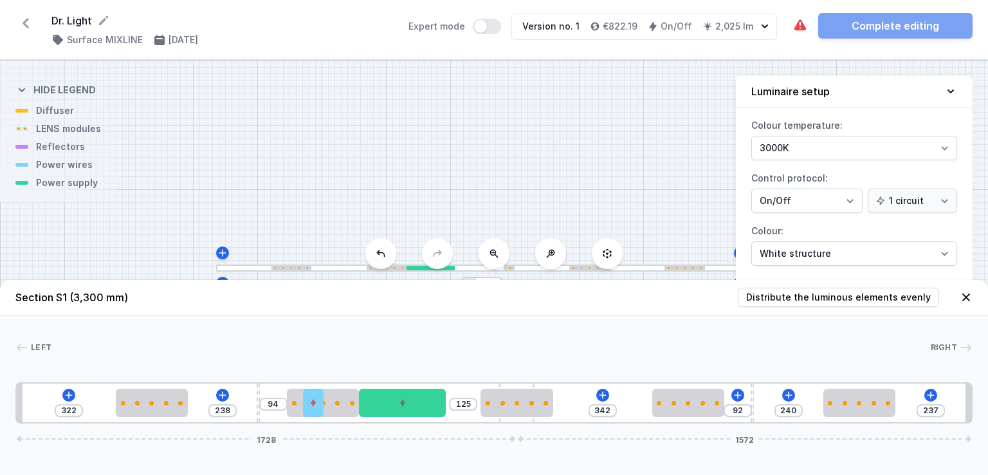
click at [548, 381] on div "Left Right 1 2 3 4 2 5 6 2 2 3 2 1 322 238 94 125 342 92 240 237 1728 1572 342 …" at bounding box center [494, 369] width 988 height 108
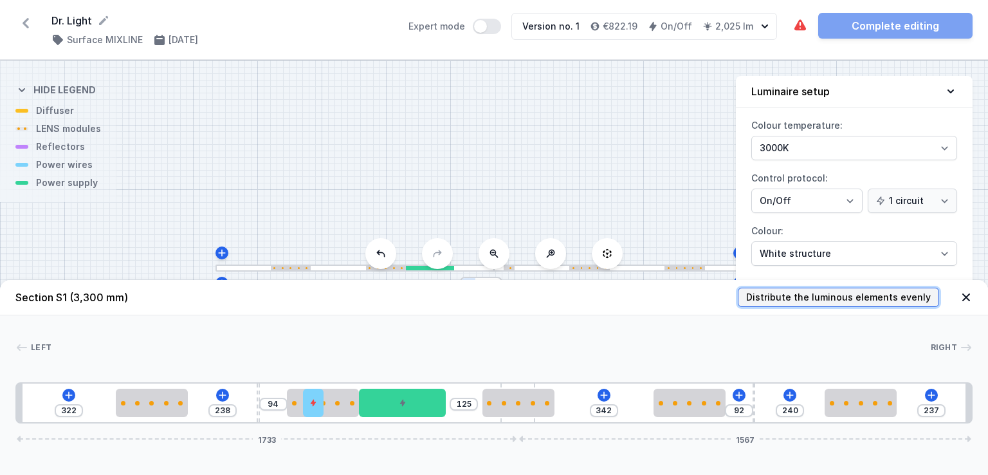
click at [850, 299] on span "Distribute the luminous elements evenly" at bounding box center [838, 297] width 185 height 13
type input "320"
type input "175"
type input "325"
type input "157"
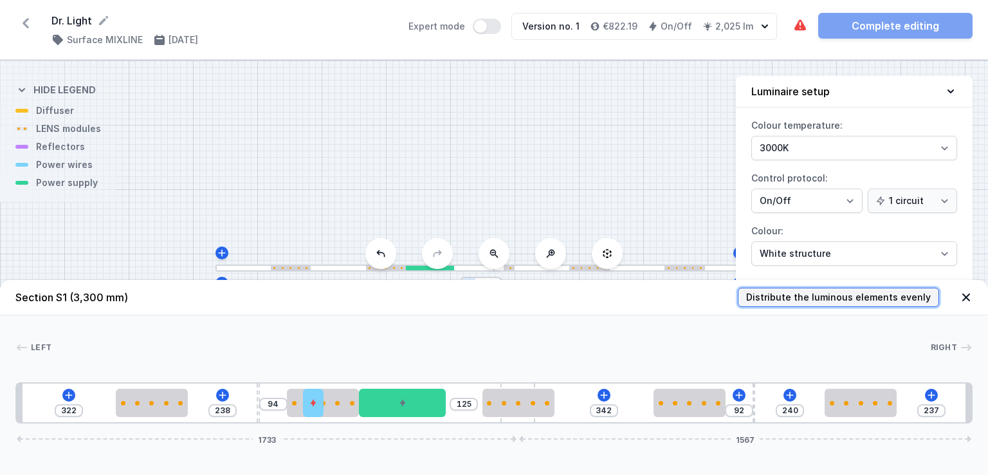
type input "42"
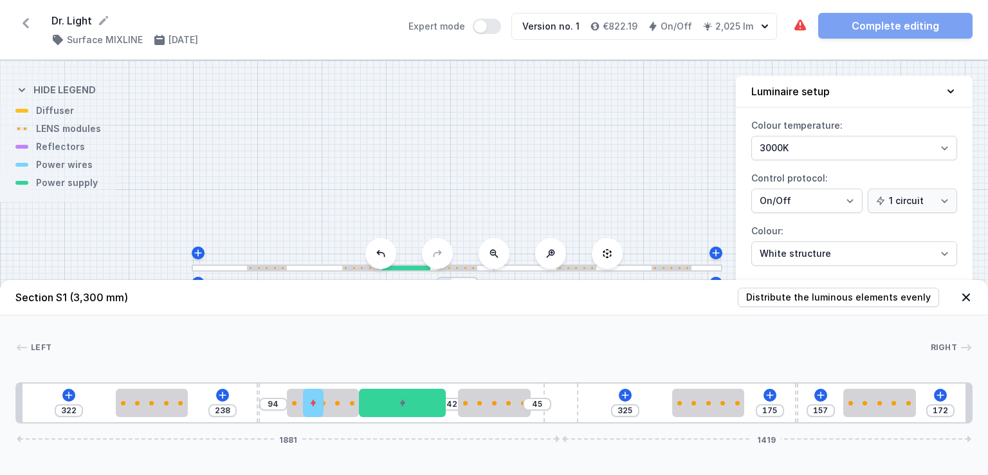
type input "167"
type input "50"
type input "161"
type input "56"
type input "158"
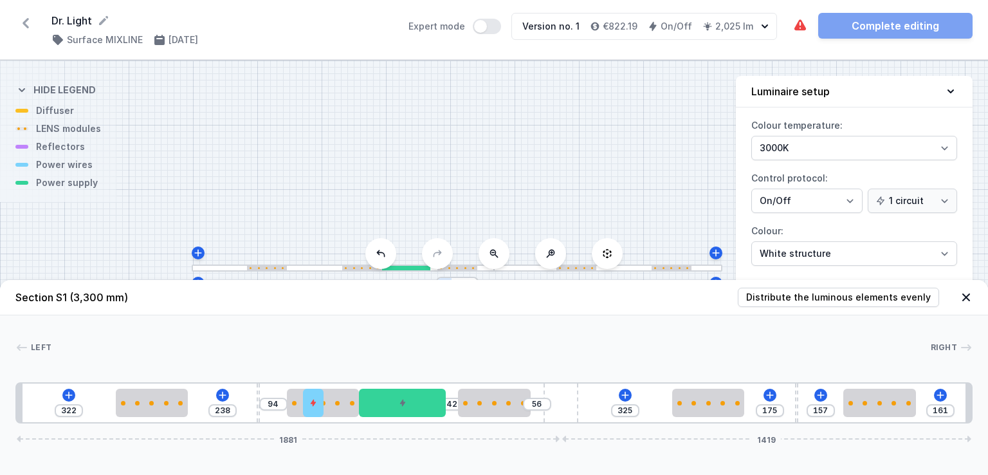
type input "59"
type input "150"
type input "67"
type input "145"
type input "72"
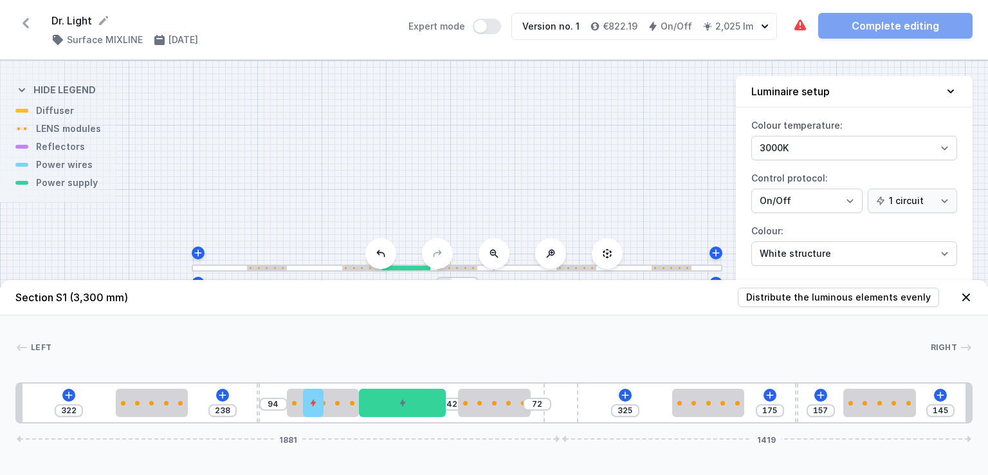
type input "137"
type input "80"
type input "132"
type input "85"
type input "130"
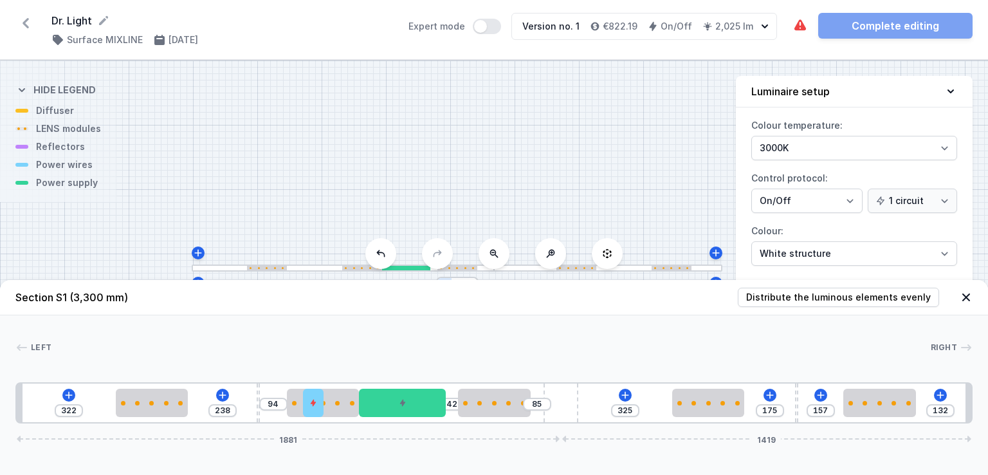
type input "87"
type input "128"
type input "89"
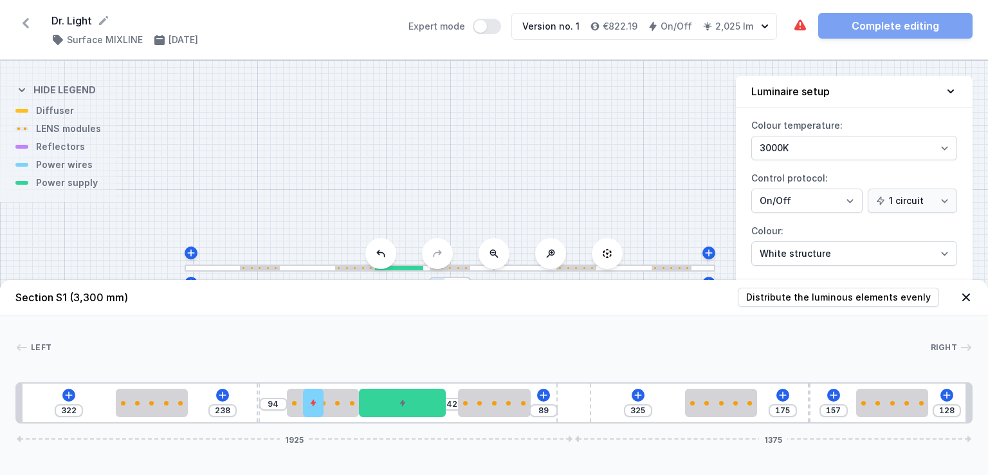
type input "132"
type input "85"
type input "137"
type input "80"
type input "141"
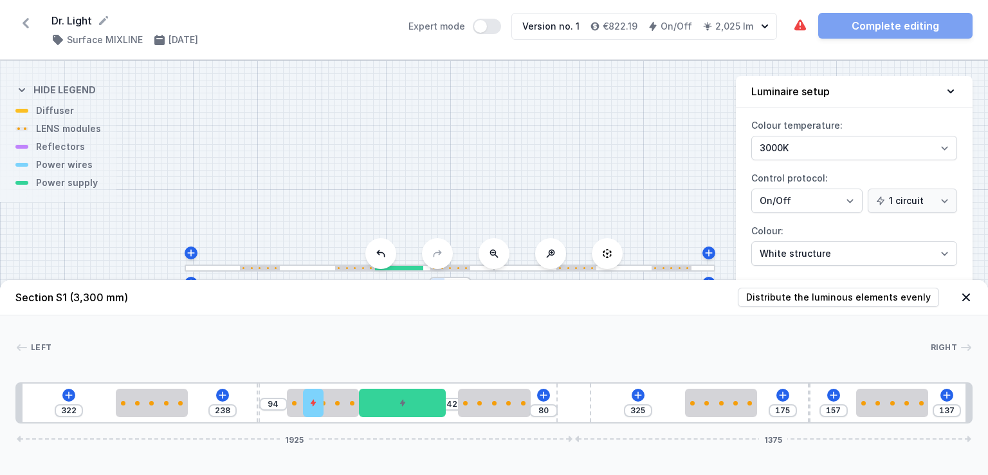
type input "76"
type input "143"
type input "74"
type input "145"
type input "72"
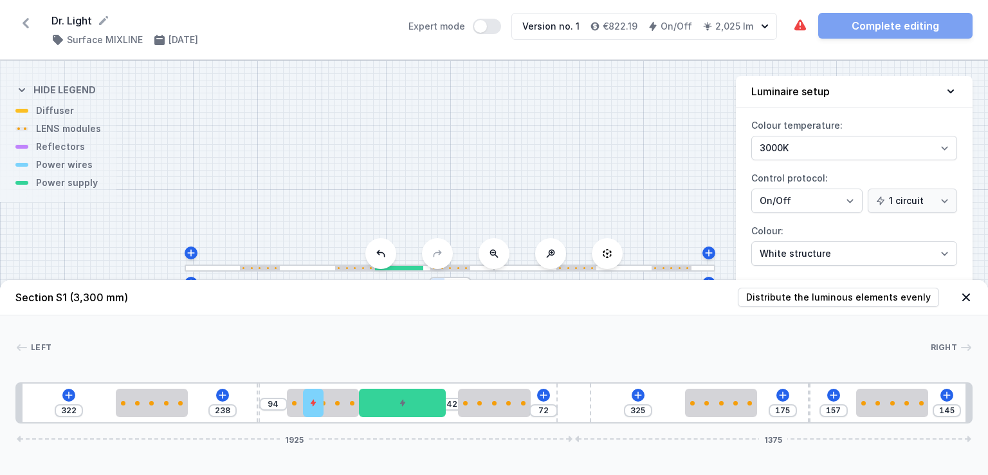
type input "150"
type input "67"
type input "152"
type input "65"
type input "154"
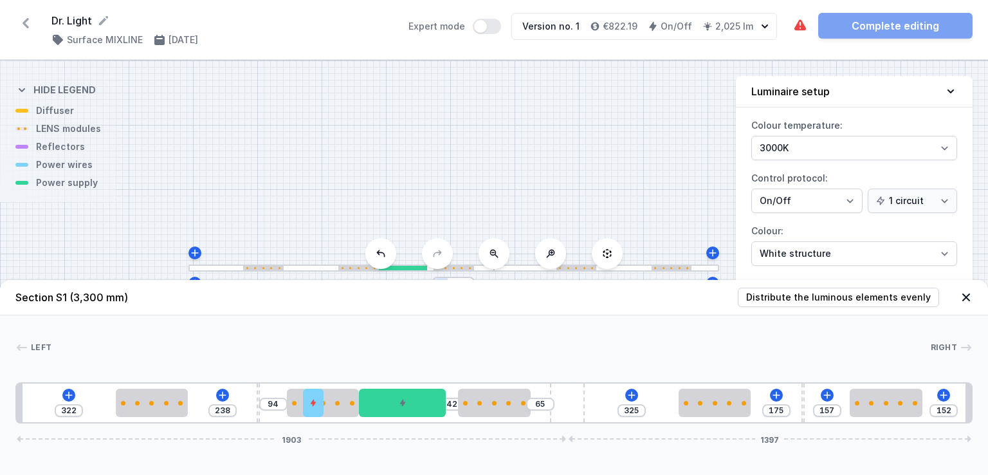
type input "63"
type input "156"
type input "61"
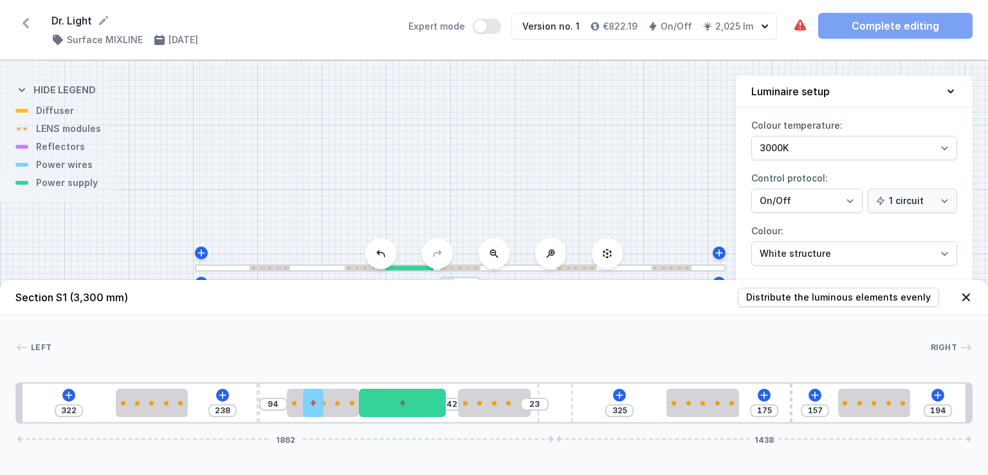
drag, startPoint x: 517, startPoint y: 420, endPoint x: 579, endPoint y: 419, distance: 61.7
click at [579, 419] on div "322 238 94 42 23 325 175 157 194 1862 1438" at bounding box center [493, 402] width 957 height 41
click at [800, 296] on span "Distribute the luminous elements evenly" at bounding box center [838, 297] width 185 height 13
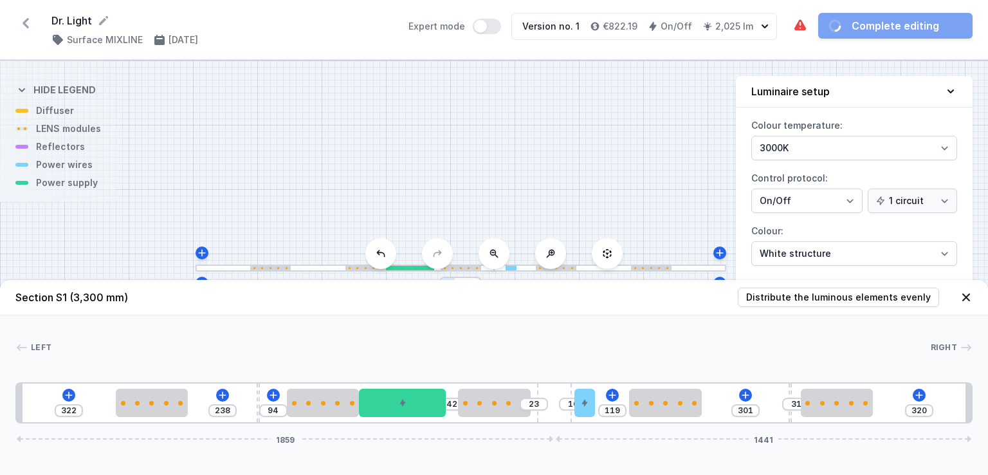
drag, startPoint x: 319, startPoint y: 402, endPoint x: 610, endPoint y: 403, distance: 291.3
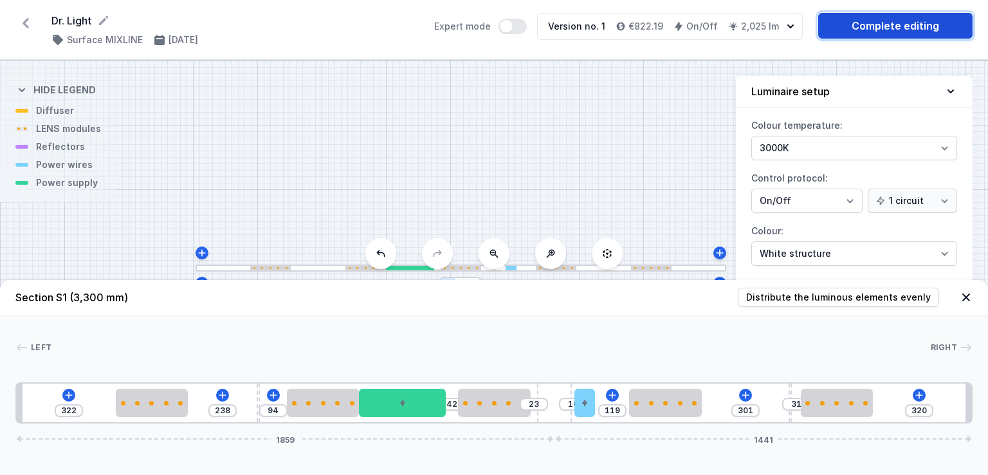
click at [911, 26] on link "Complete editing" at bounding box center [895, 26] width 154 height 26
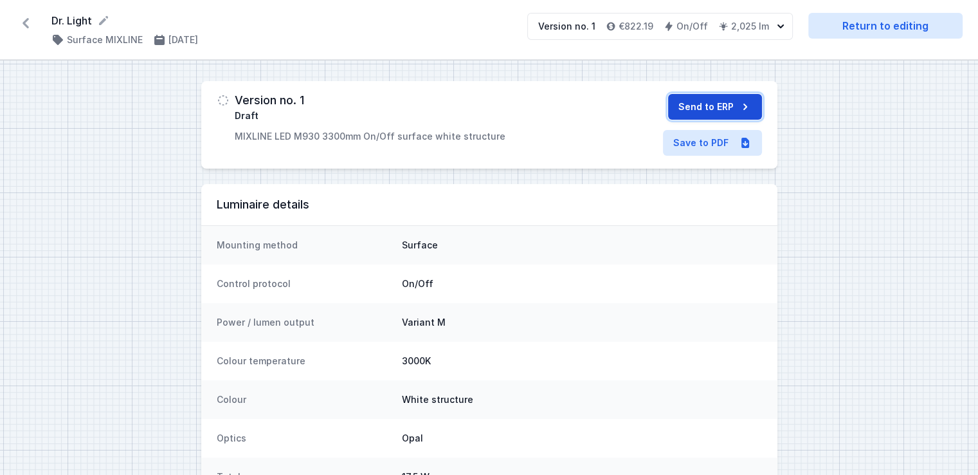
click at [727, 109] on button "Send to ERP" at bounding box center [715, 107] width 94 height 26
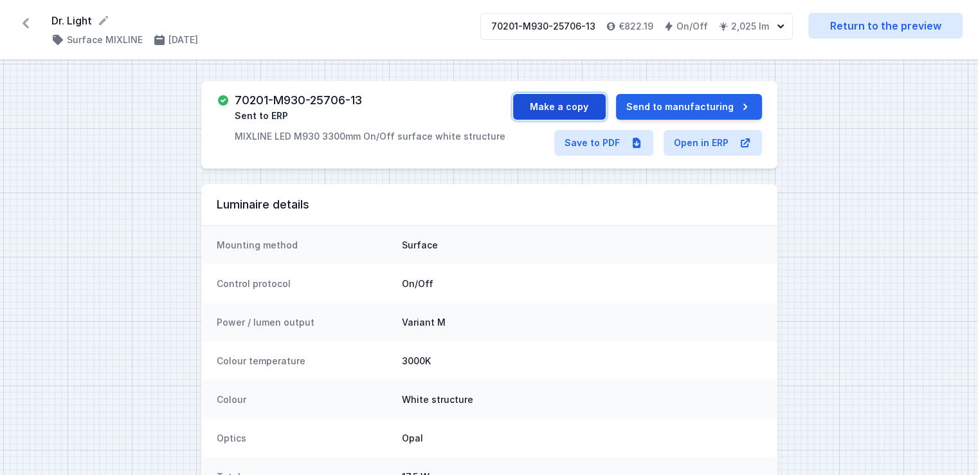
click at [566, 109] on button "Make a copy" at bounding box center [559, 107] width 93 height 26
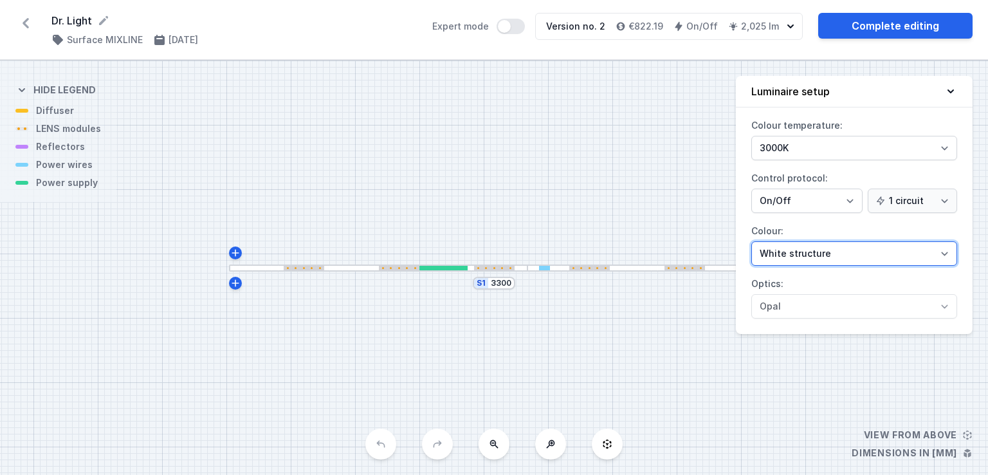
click at [857, 257] on select "White structure Black structure Gold structure Copper Gray Another colour (from…" at bounding box center [854, 253] width 206 height 24
click at [751, 241] on select "White structure Black structure Gold structure Copper Gray Another colour (from…" at bounding box center [854, 253] width 206 height 24
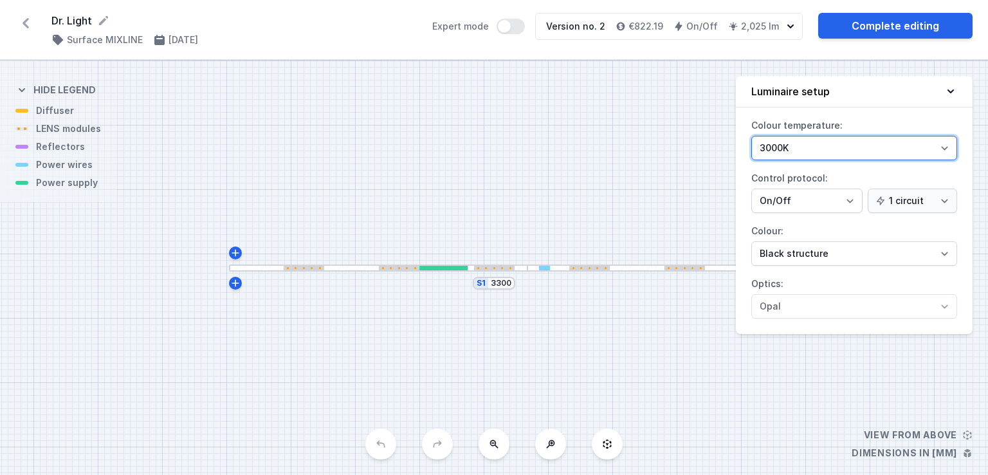
click at [817, 145] on select "3000K 4000K 2700K" at bounding box center [854, 148] width 206 height 24
click at [751, 136] on select "3000K 4000K 2700K" at bounding box center [854, 148] width 206 height 24
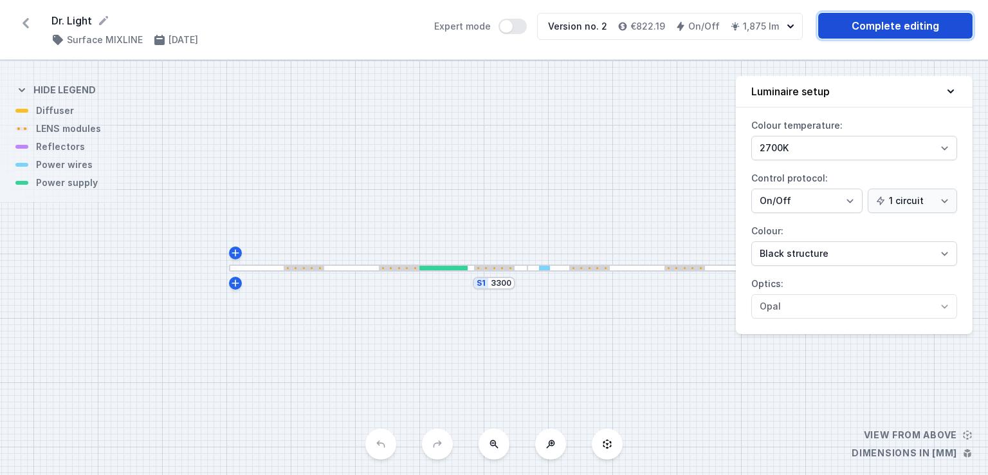
click at [873, 14] on link "Complete editing" at bounding box center [895, 26] width 154 height 26
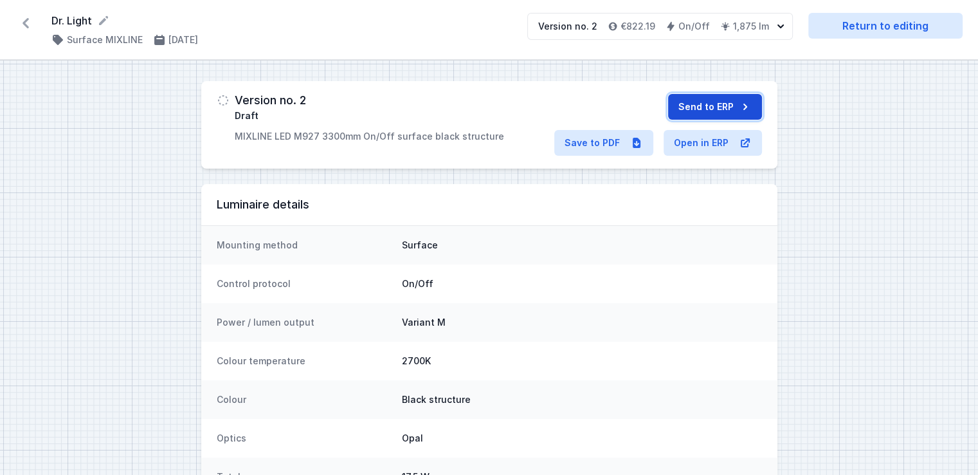
click at [696, 103] on button "Send to ERP" at bounding box center [715, 107] width 94 height 26
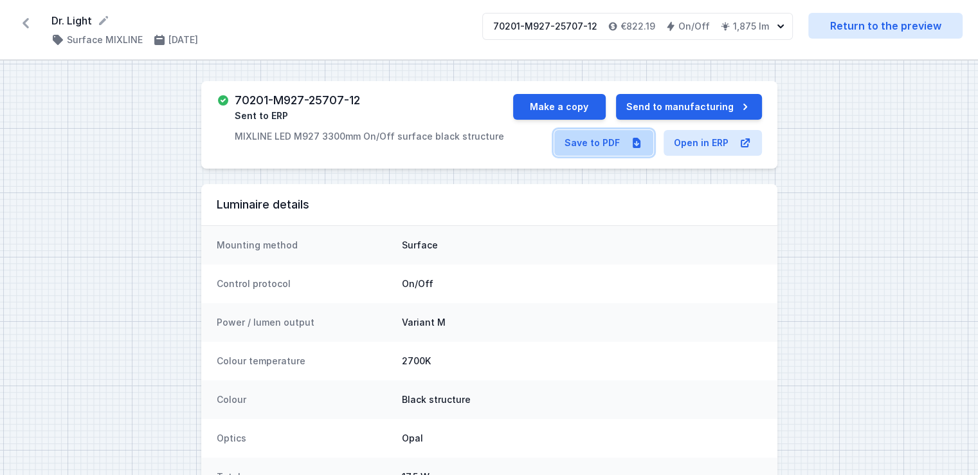
click at [605, 140] on link "Save to PDF" at bounding box center [603, 143] width 99 height 26
